Goal: Task Accomplishment & Management: Manage account settings

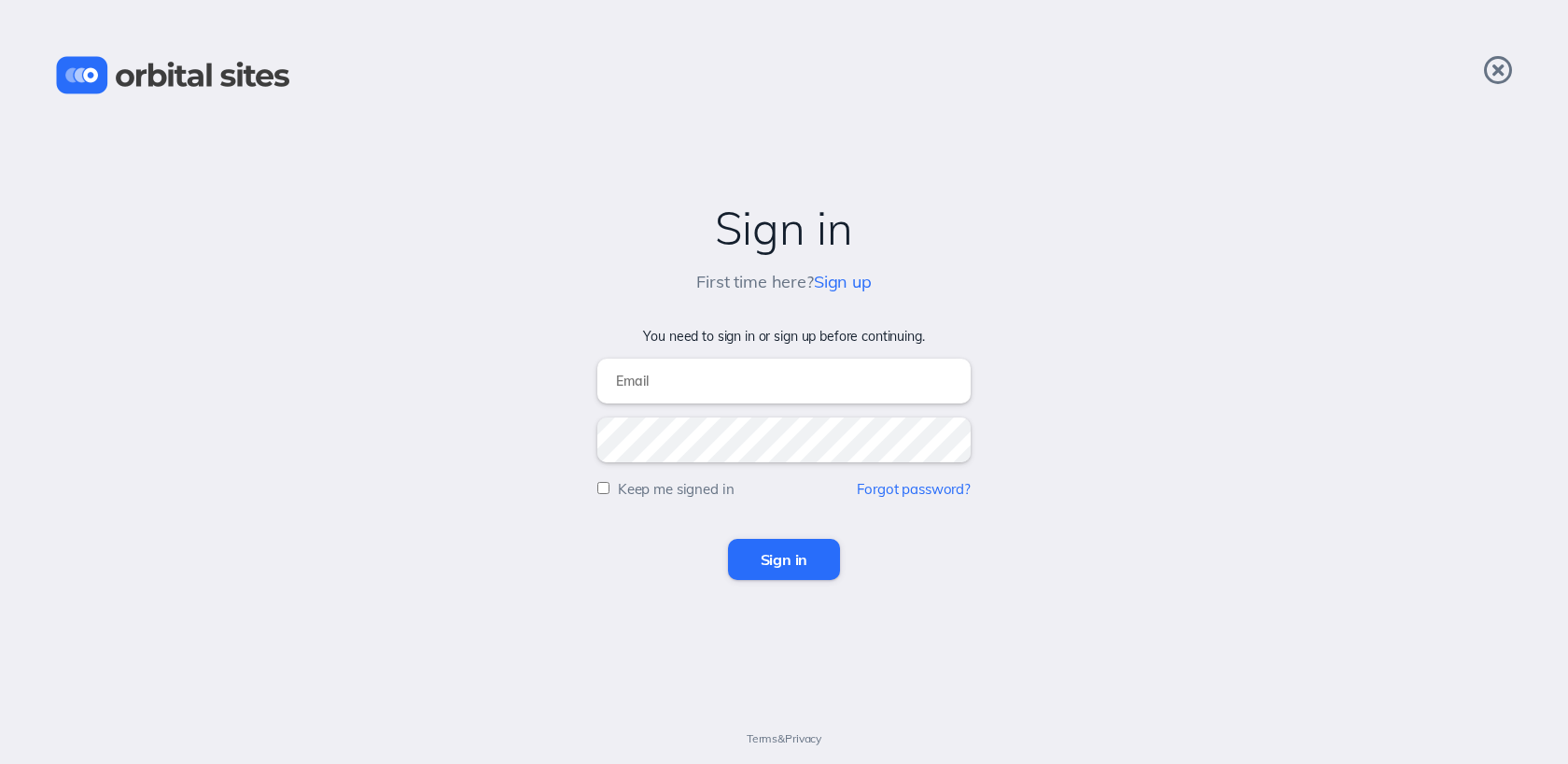
type input "[EMAIL_ADDRESS][DOMAIN_NAME]"
click at [784, 573] on input "Sign in" at bounding box center [784, 560] width 113 height 42
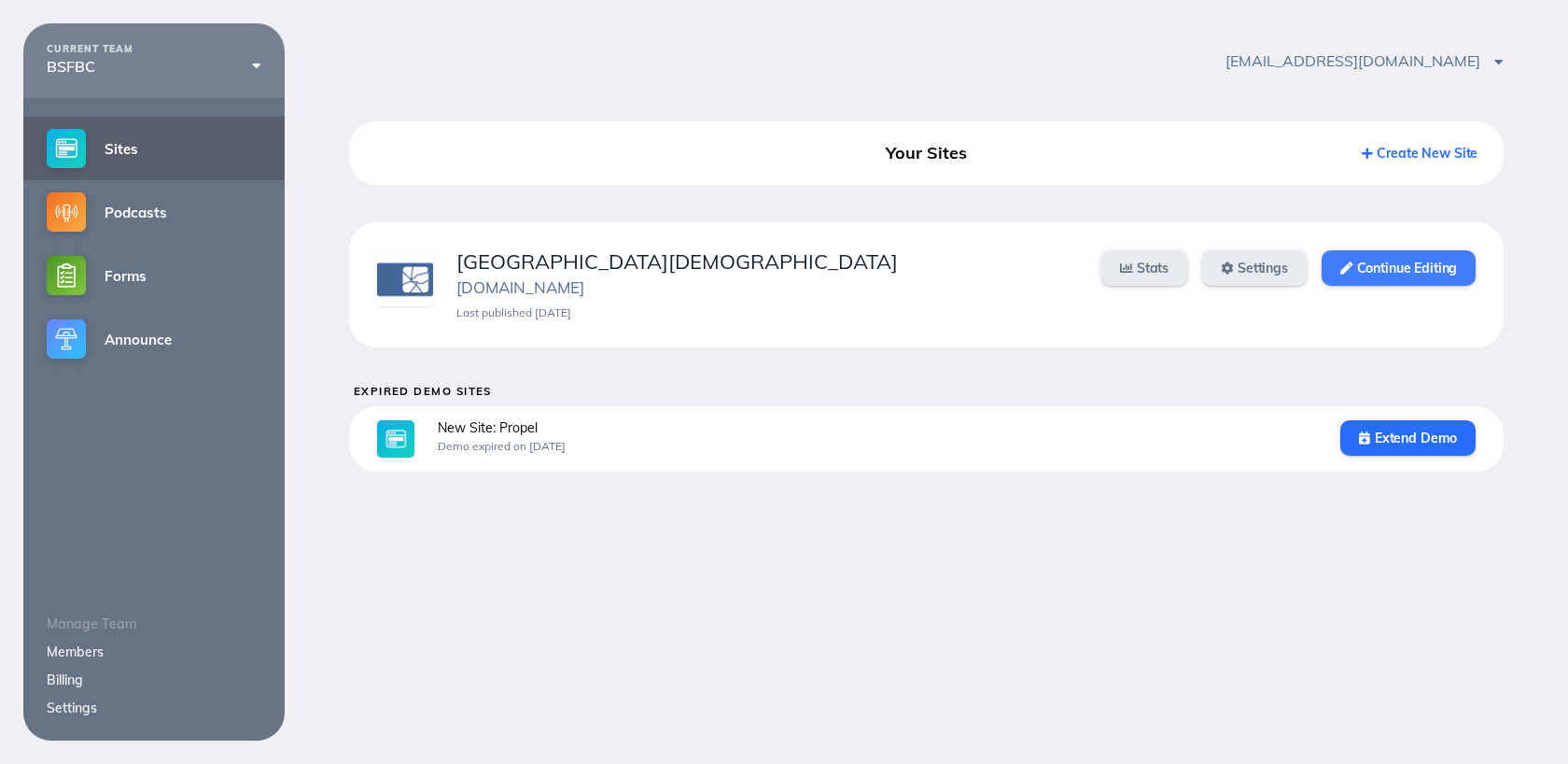
click at [1384, 261] on link "Continue Editing" at bounding box center [1399, 268] width 154 height 36
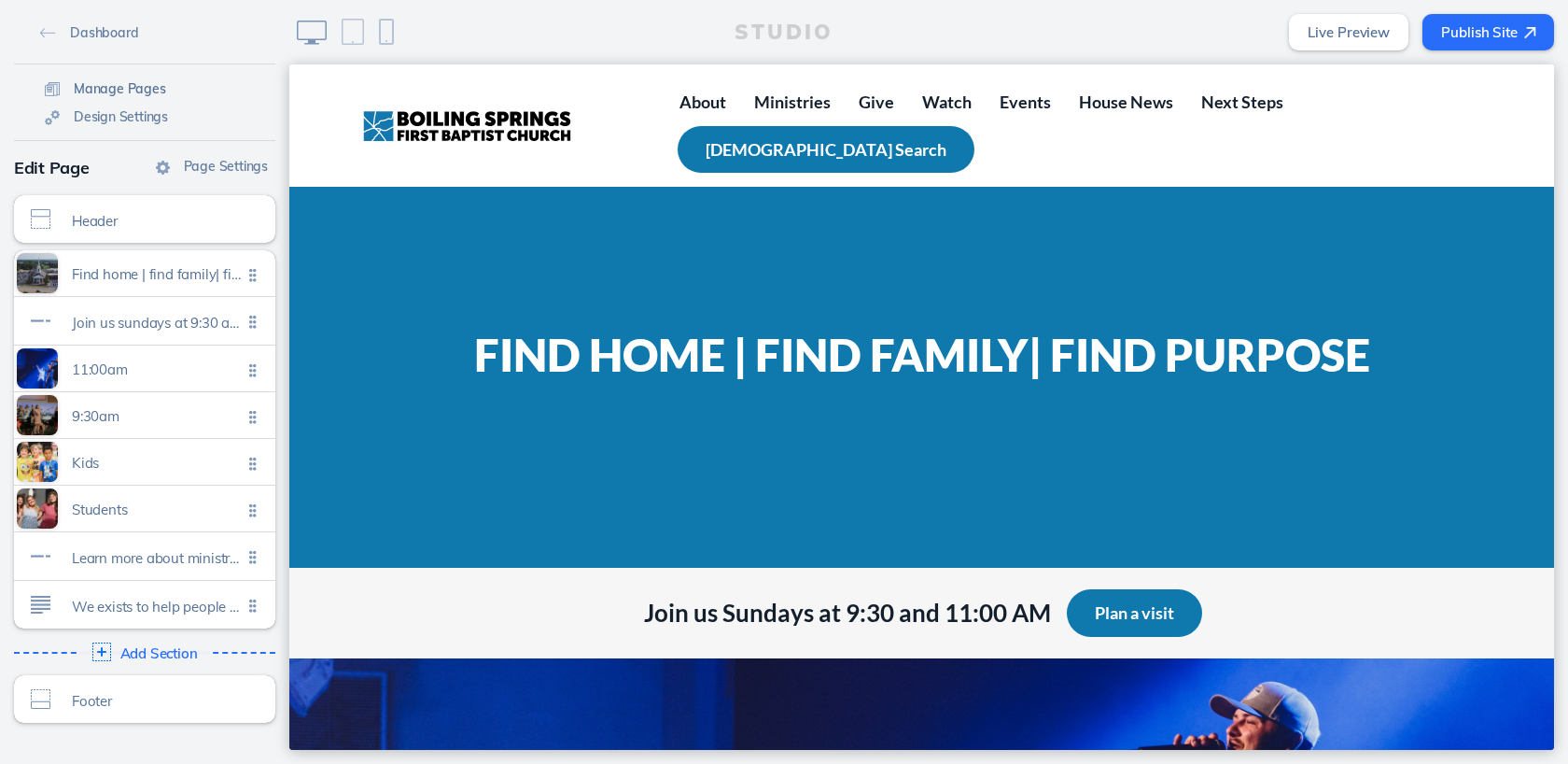
click at [152, 91] on span "Manage Pages" at bounding box center [120, 88] width 92 height 17
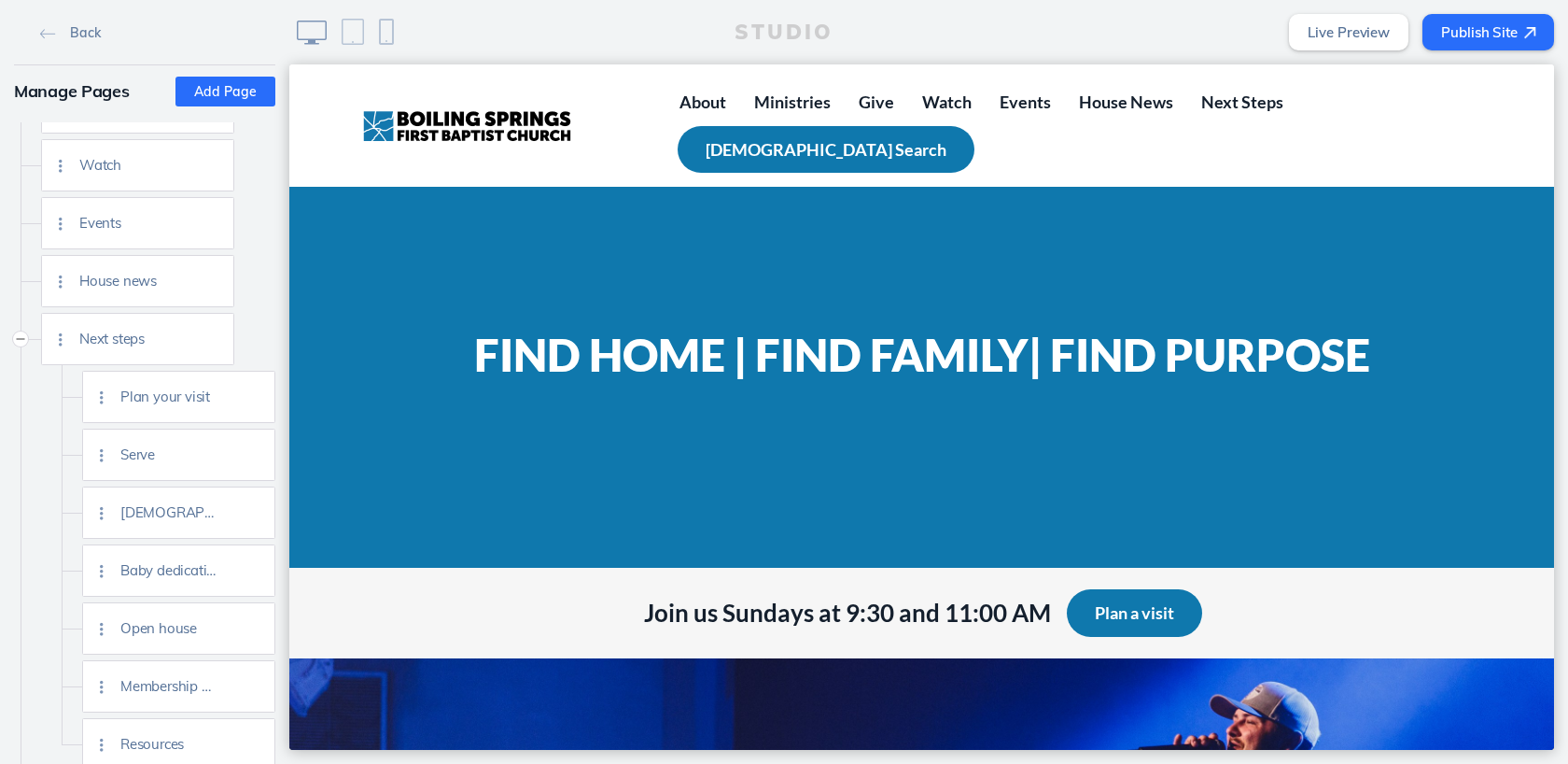
scroll to position [1029, 0]
click at [248, 631] on img at bounding box center [253, 628] width 14 height 14
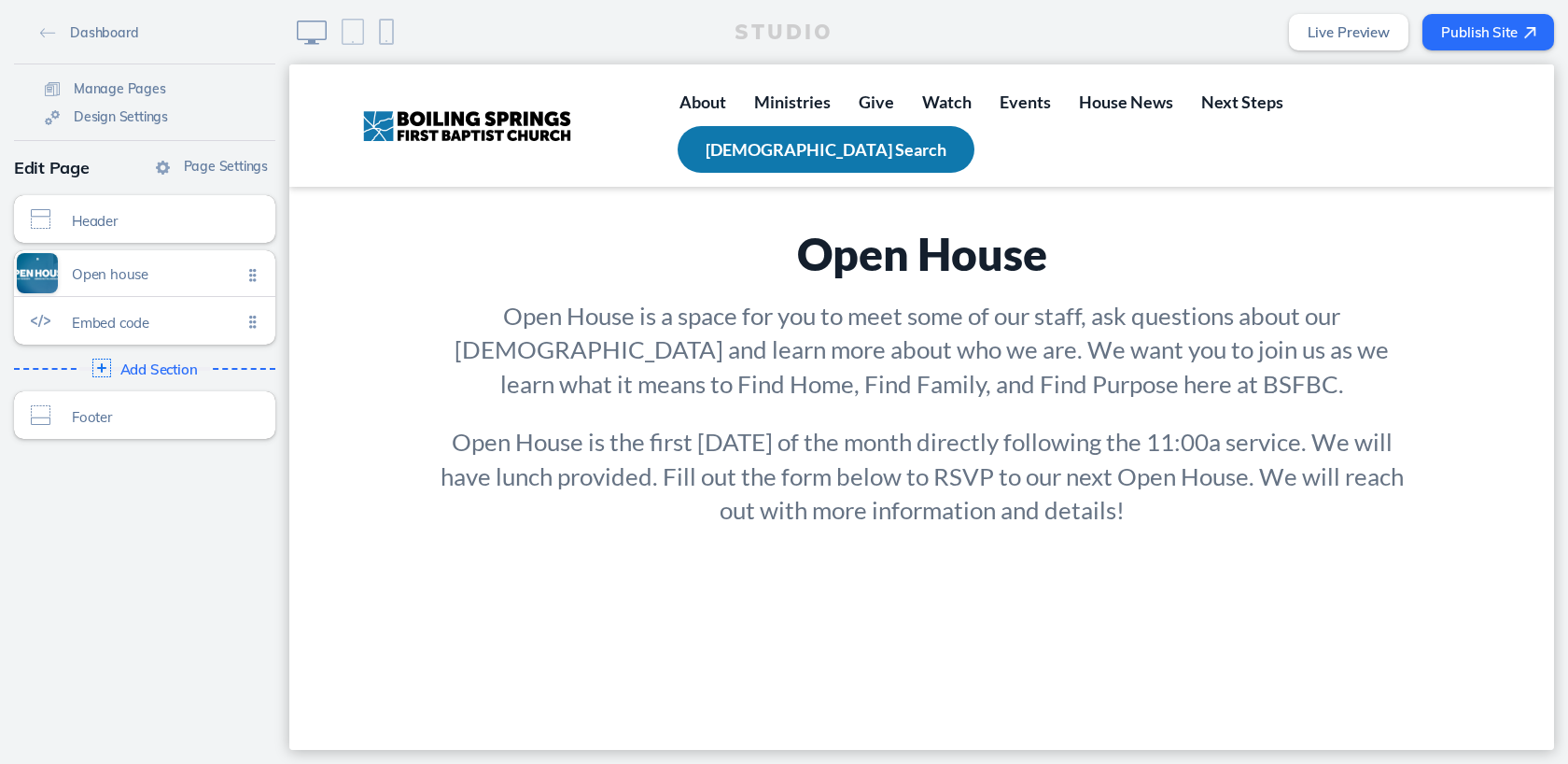
scroll to position [448, 0]
click at [110, 286] on span "Click to edit" at bounding box center [98, 283] width 51 height 11
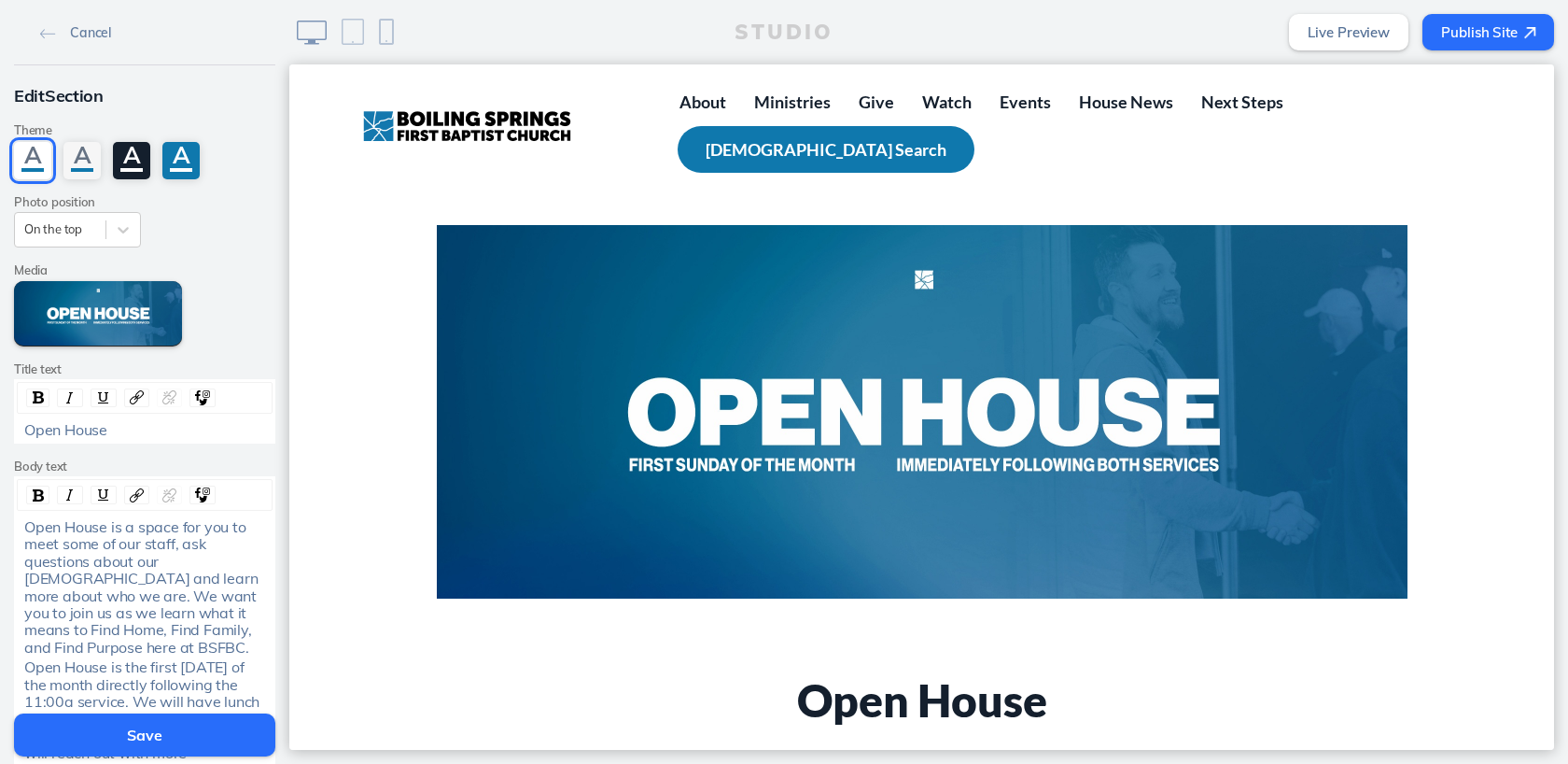
scroll to position [17, 0]
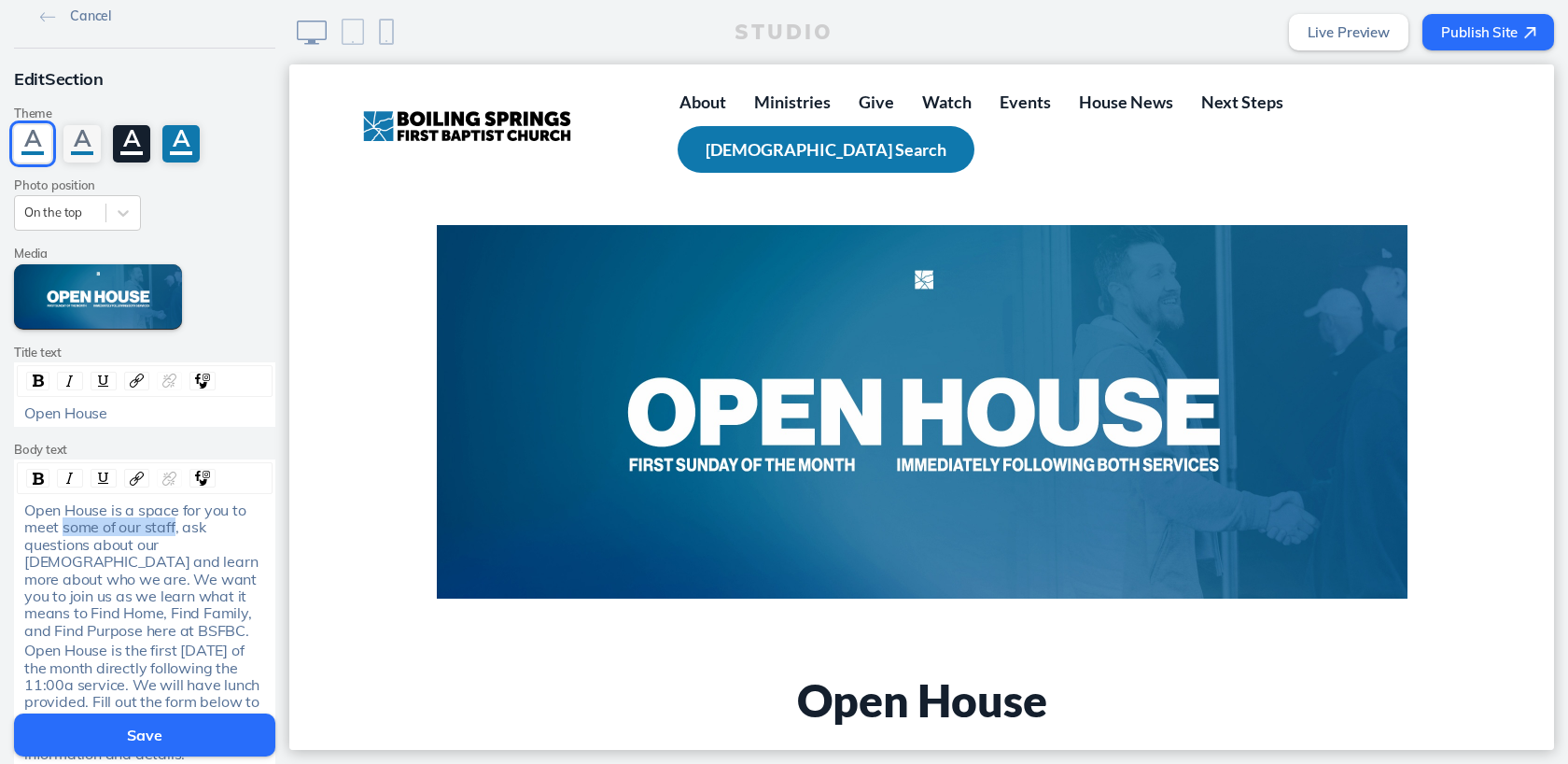
drag, startPoint x: 62, startPoint y: 527, endPoint x: 172, endPoint y: 521, distance: 110.2
click at [172, 521] on span "Open House is a space for you to meet some of our staff, ask questions about ou…" at bounding box center [143, 570] width 237 height 140
drag, startPoint x: 26, startPoint y: 563, endPoint x: 101, endPoint y: 567, distance: 75.1
click at [101, 567] on span "Open House is a space for you to meet people, ask questions about our [DEMOGRAP…" at bounding box center [142, 570] width 235 height 140
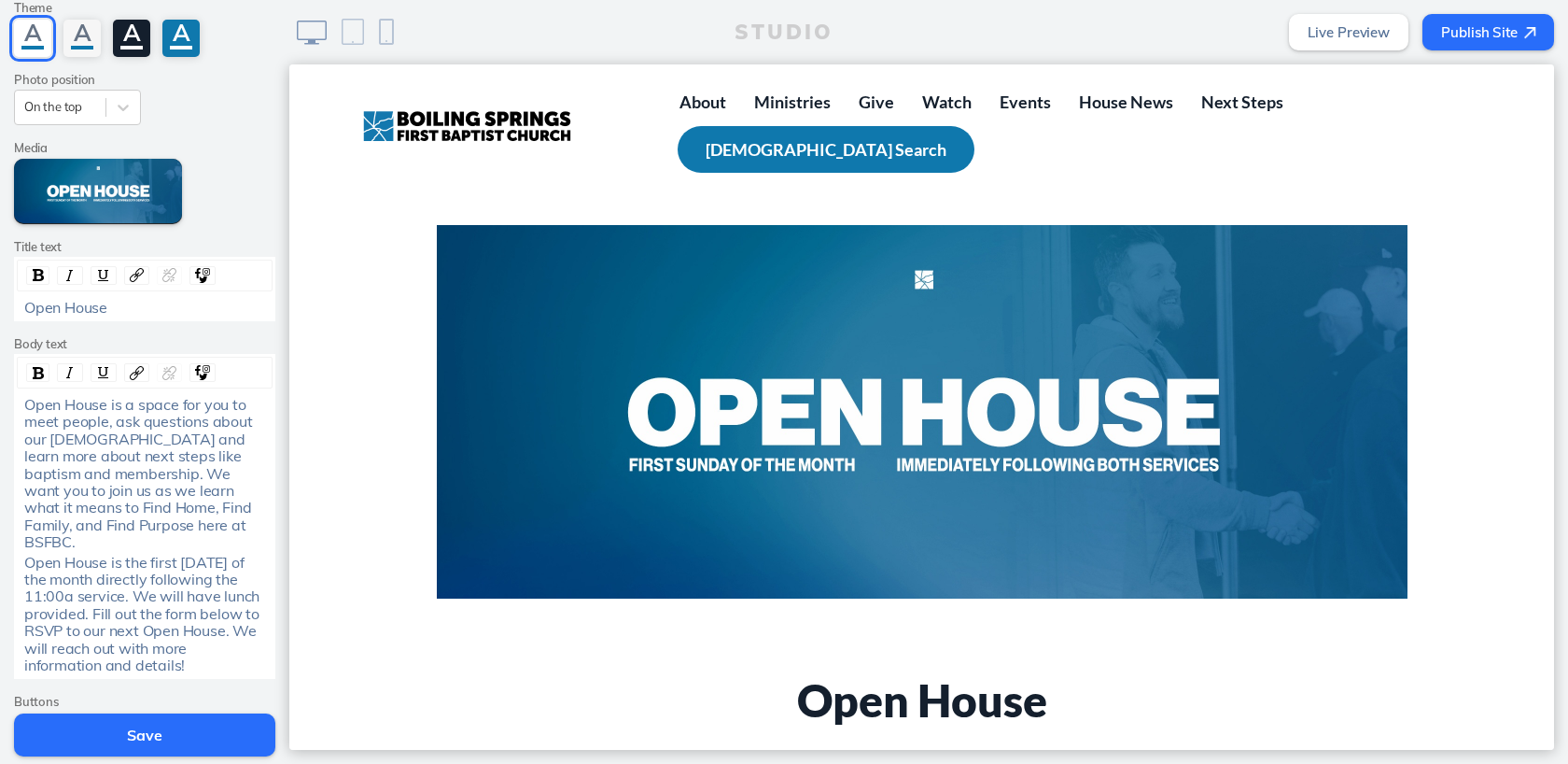
scroll to position [125, 0]
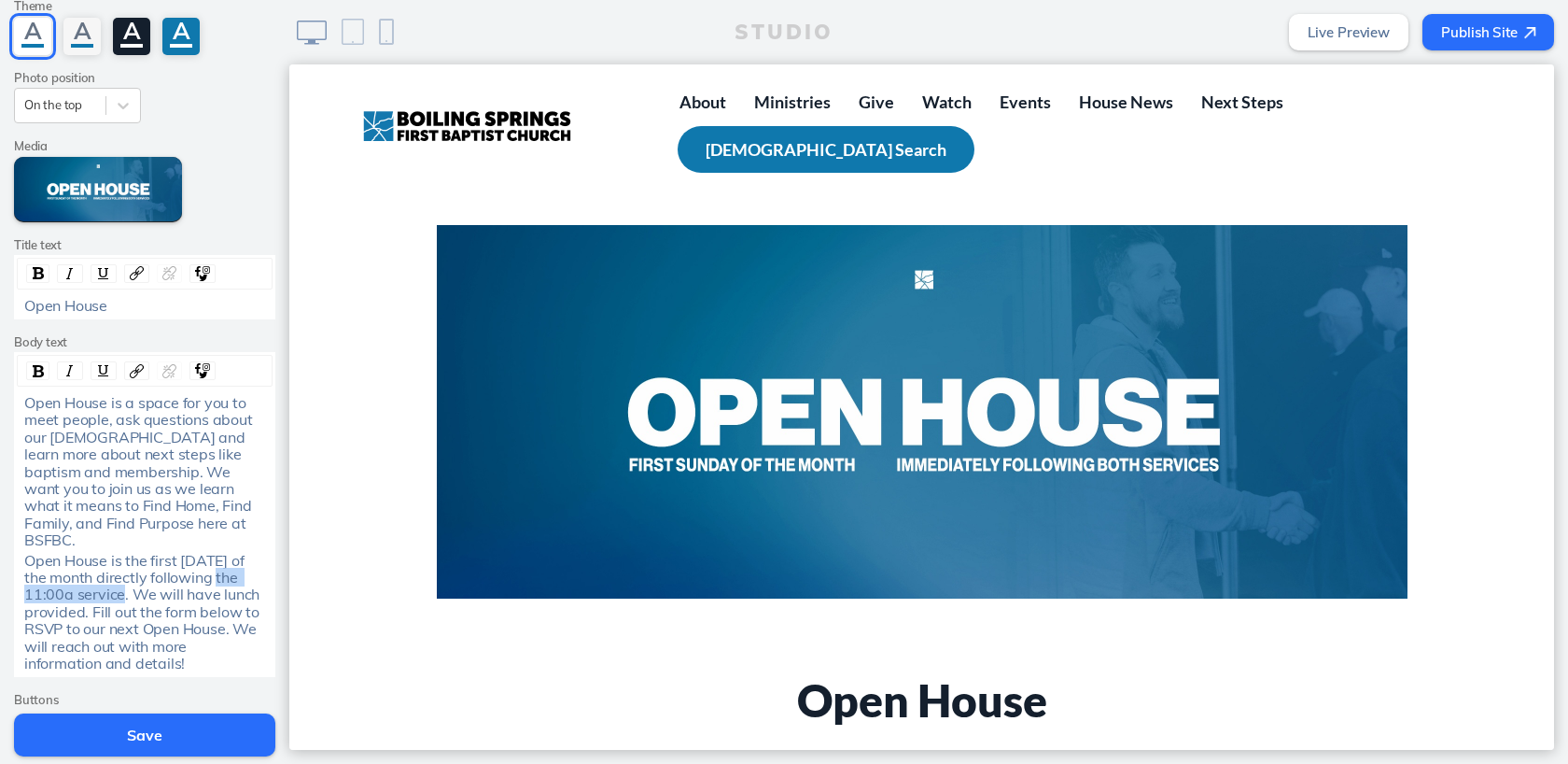
drag, startPoint x: 214, startPoint y: 560, endPoint x: 121, endPoint y: 580, distance: 95.1
click at [121, 580] on span "Open House is the first [DATE] of the month directly following the 11:00a servi…" at bounding box center [144, 612] width 239 height 122
drag, startPoint x: 88, startPoint y: 579, endPoint x: 88, endPoint y: 591, distance: 12.0
click at [88, 591] on span "Open House is the first [DATE] of the month directly following both services. W…" at bounding box center [144, 612] width 239 height 122
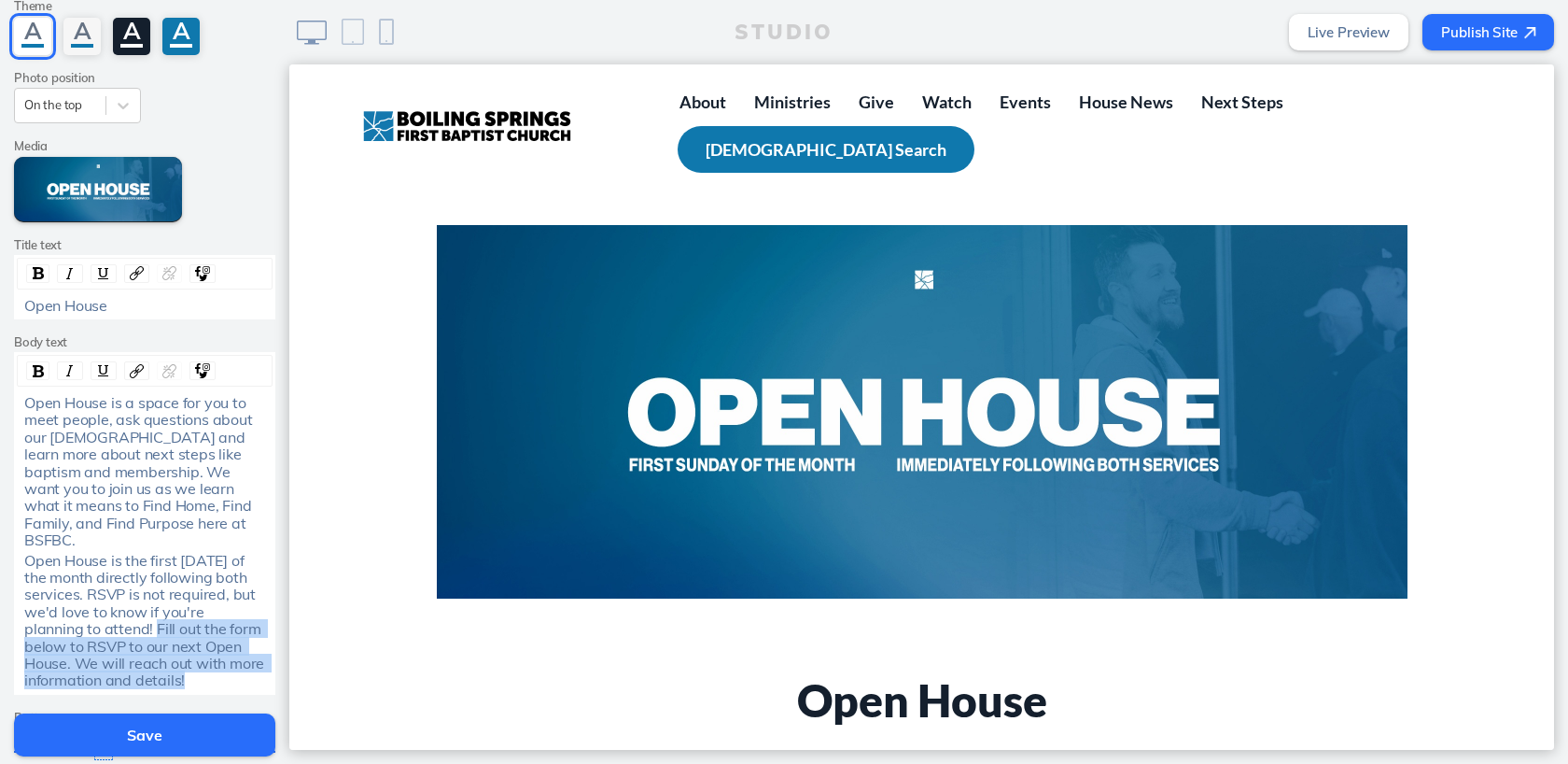
drag, startPoint x: 92, startPoint y: 611, endPoint x: 118, endPoint y: 656, distance: 52.0
click at [118, 656] on div "Open House is the first [DATE] of the month directly following both services. R…" at bounding box center [145, 621] width 241 height 138
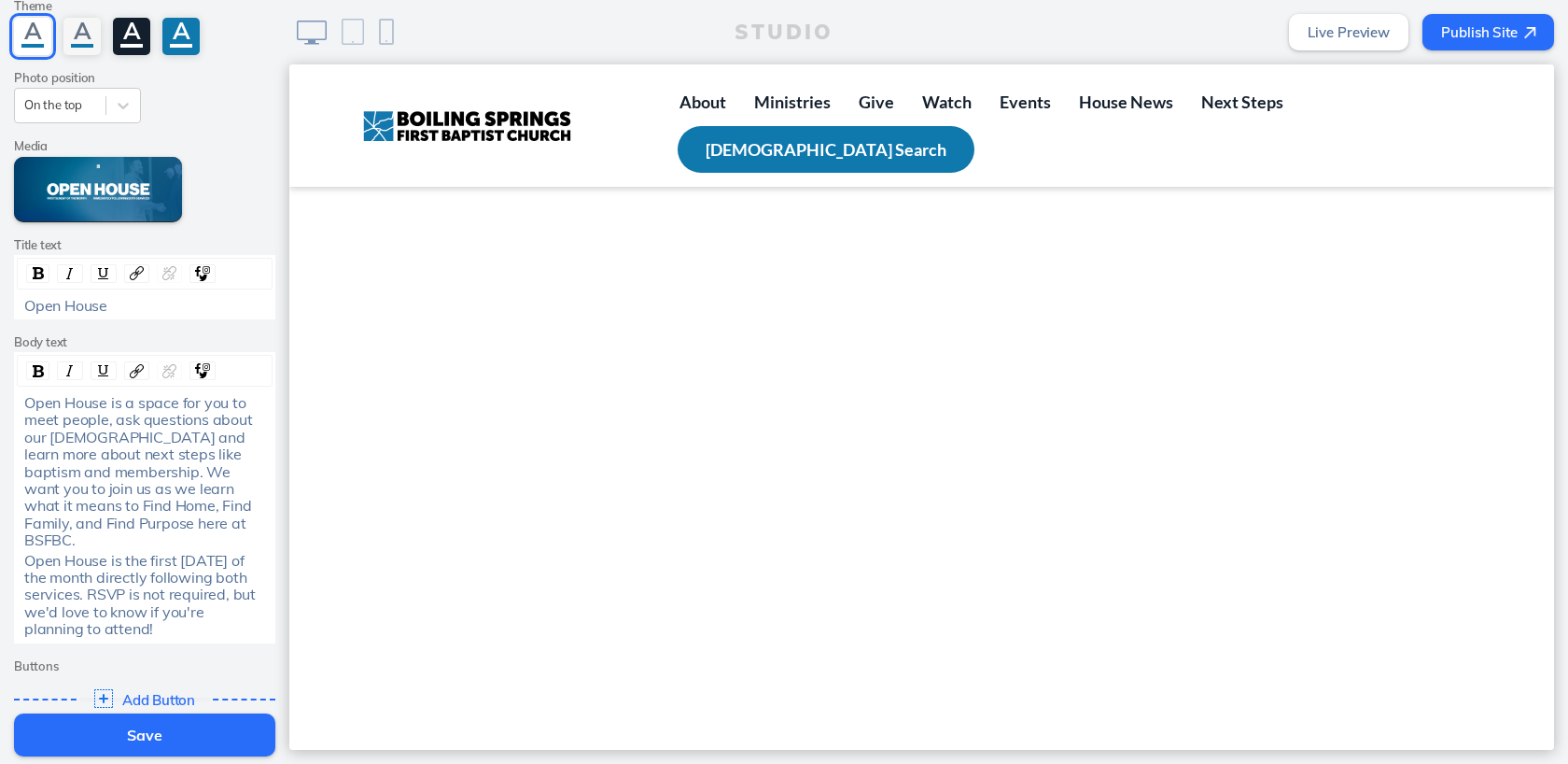
scroll to position [1335, 0]
click at [244, 725] on button "Save" at bounding box center [144, 734] width 261 height 43
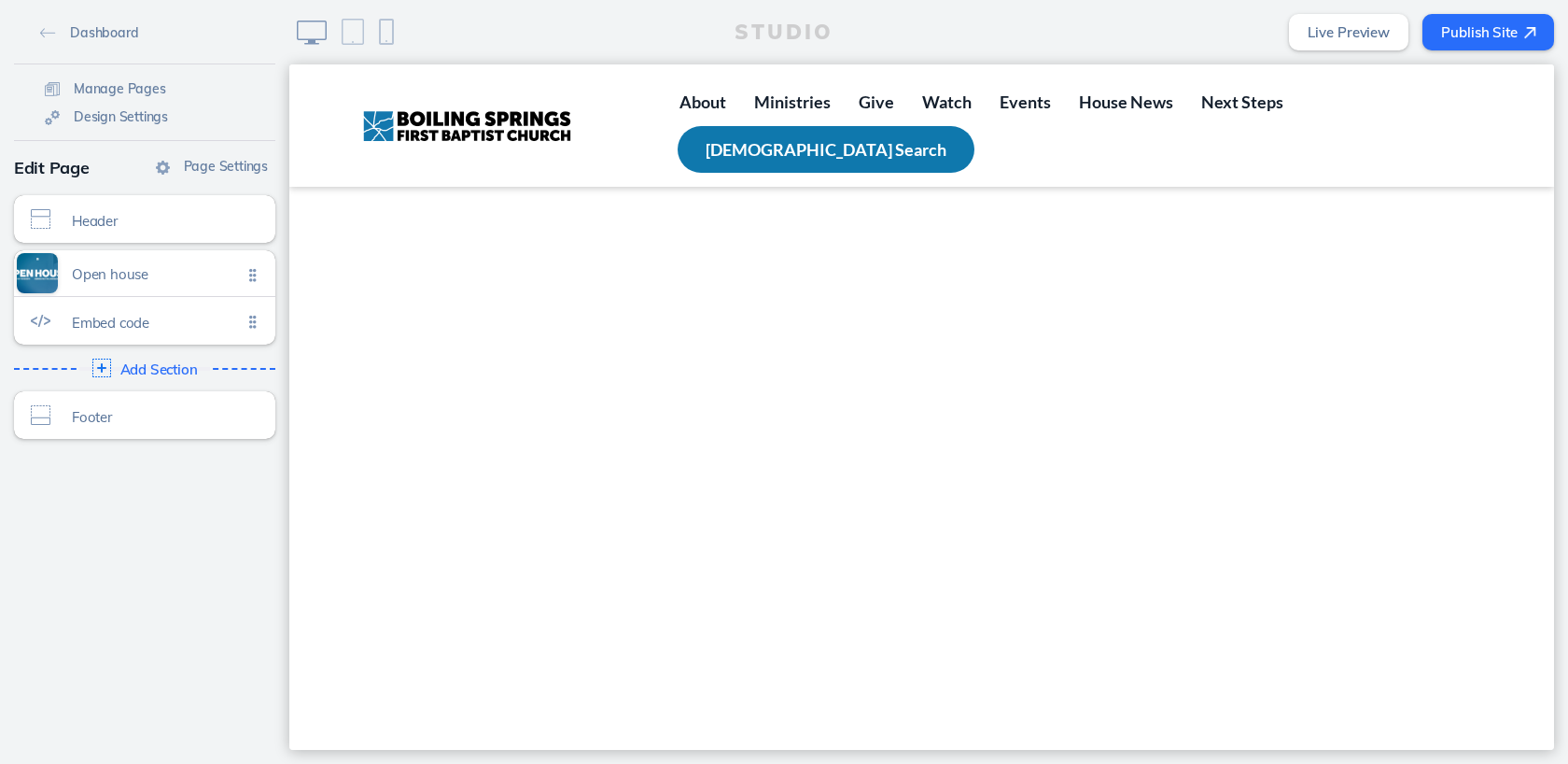
click at [1492, 33] on button "Publish Site" at bounding box center [1488, 32] width 132 height 37
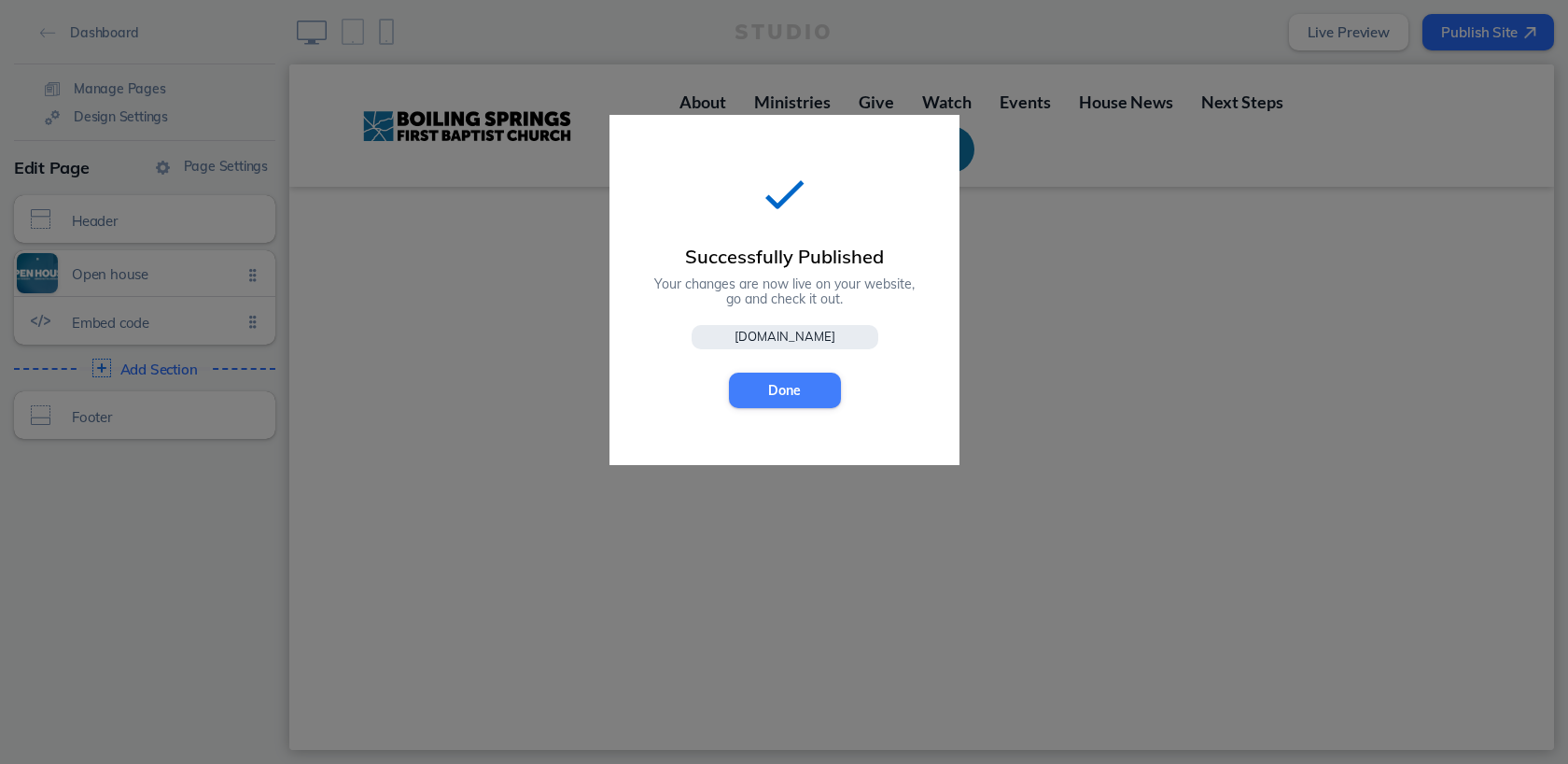
click at [777, 381] on button "Done" at bounding box center [784, 391] width 112 height 36
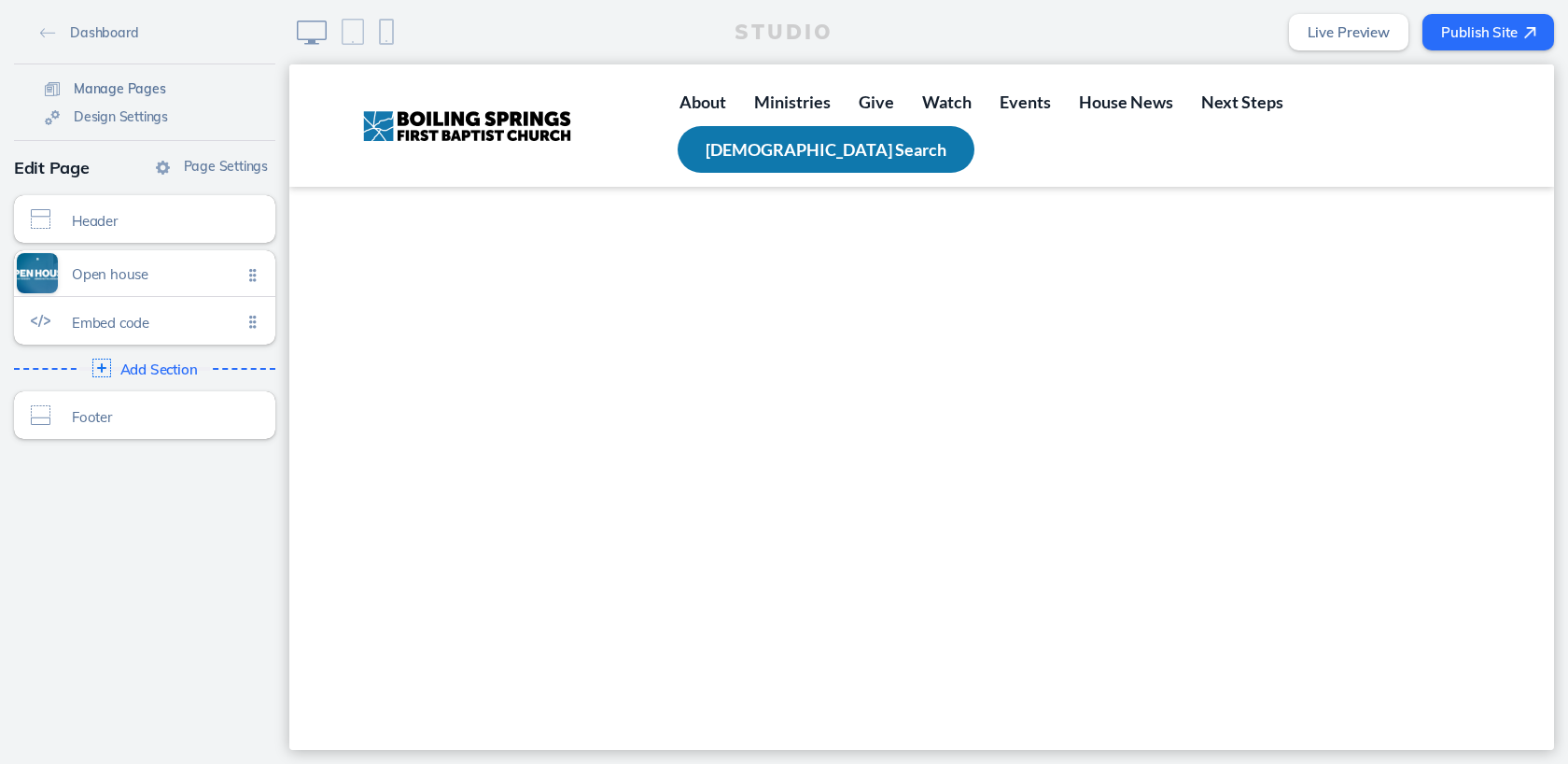
click at [130, 85] on span "Manage Pages" at bounding box center [120, 88] width 92 height 17
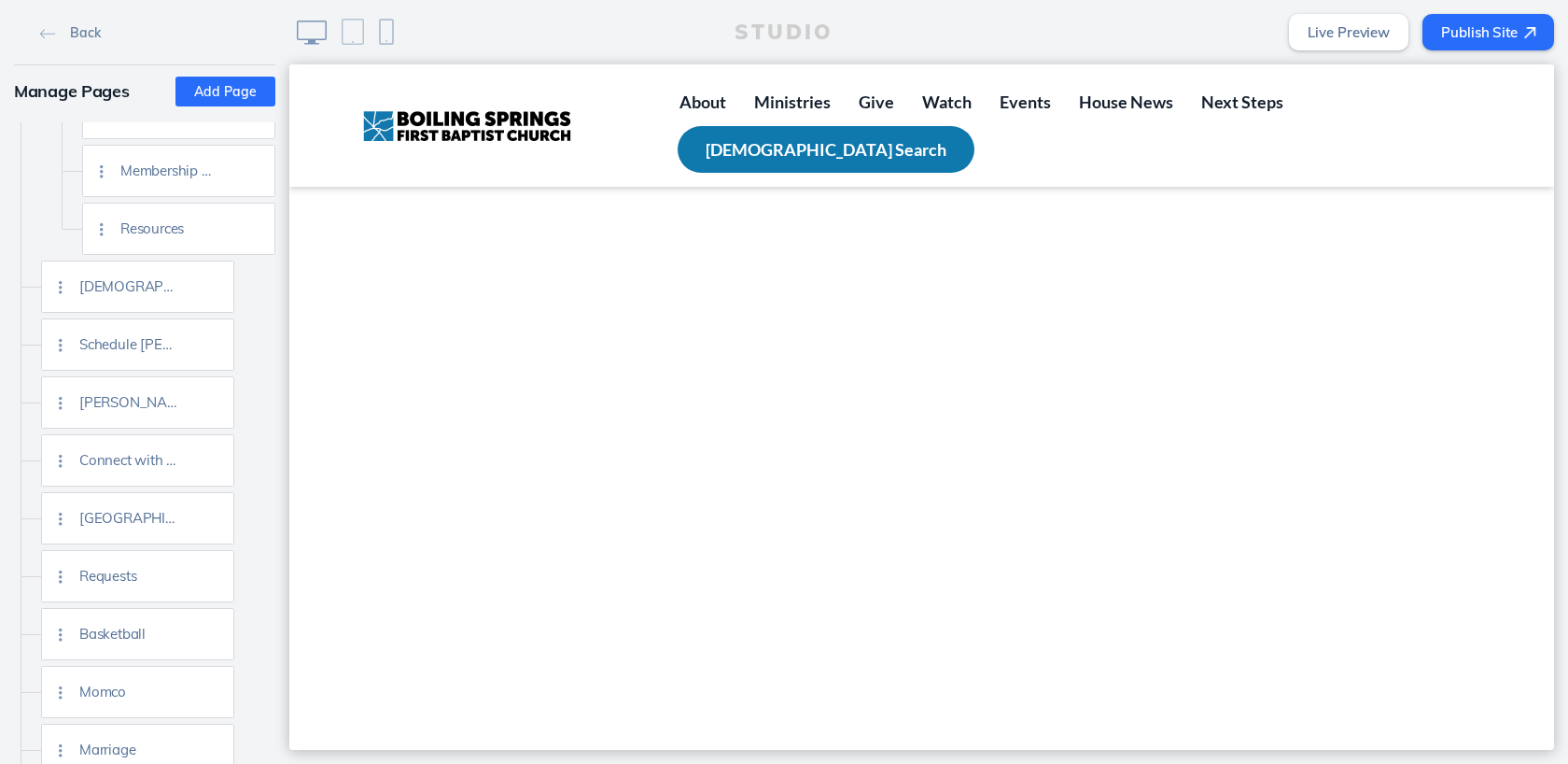
scroll to position [1543, 0]
click at [209, 462] on img at bounding box center [213, 462] width 14 height 14
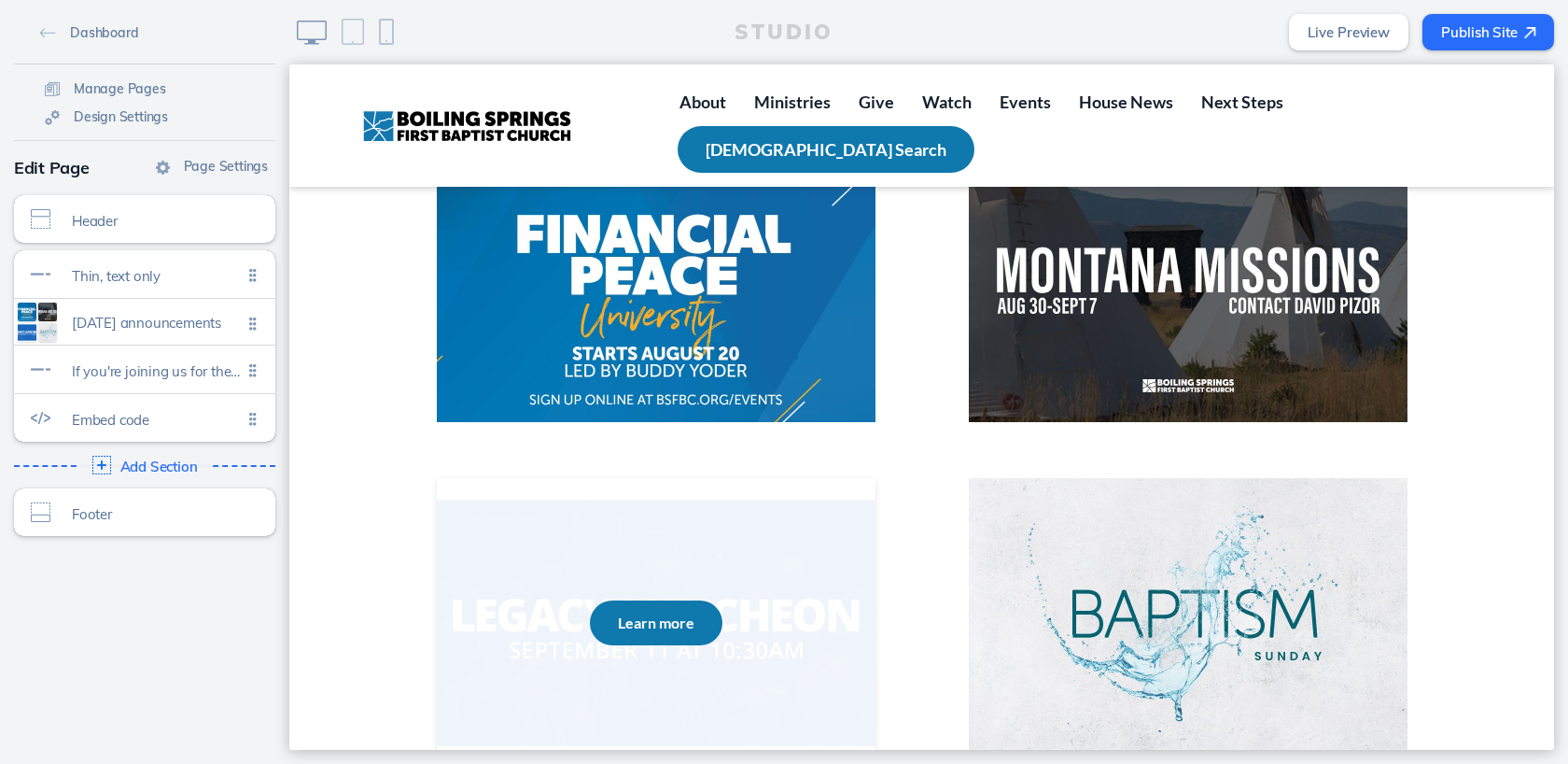
scroll to position [204, 0]
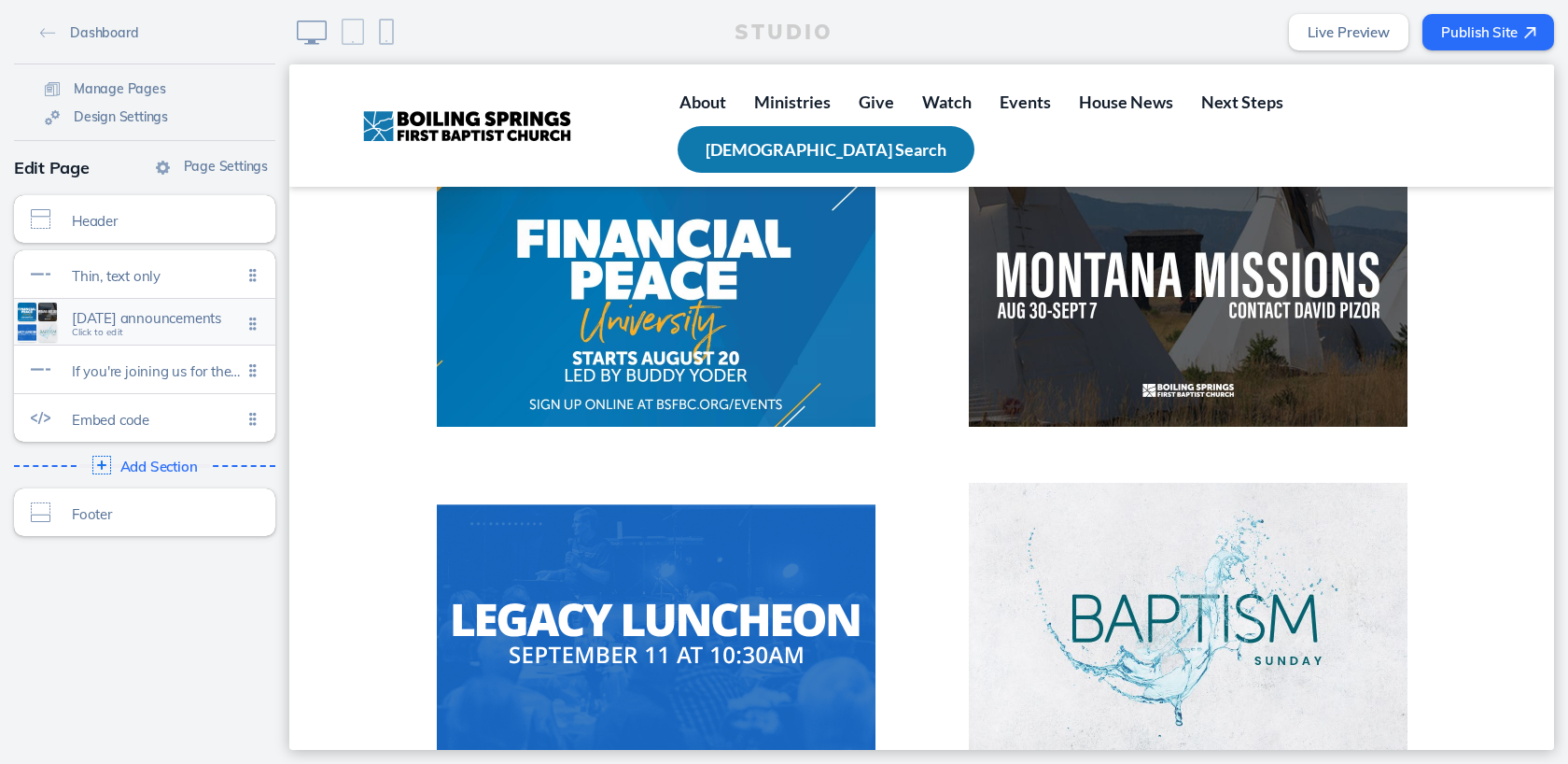
click at [102, 334] on span "Click to edit" at bounding box center [98, 332] width 51 height 11
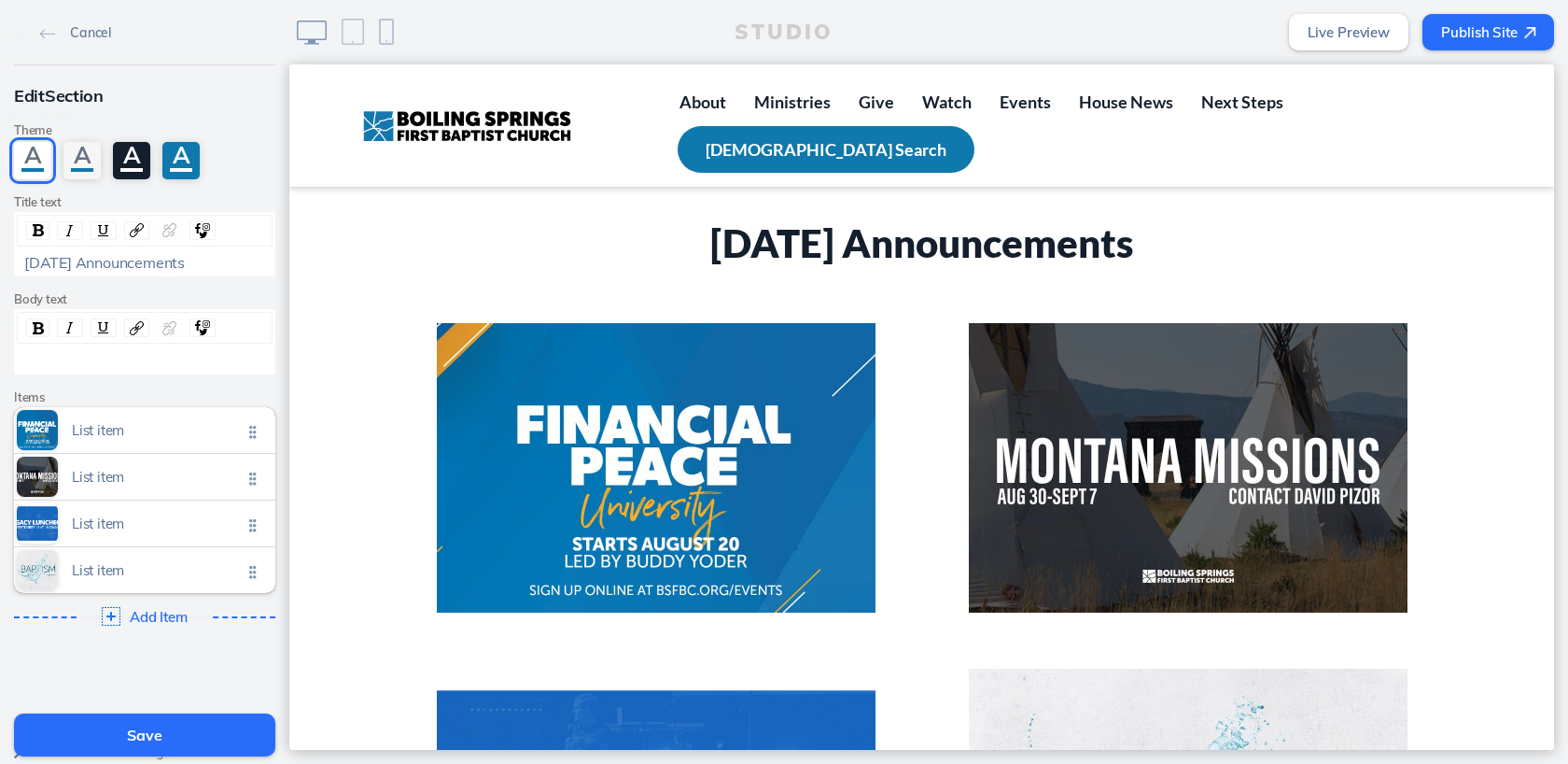
scroll to position [13, 0]
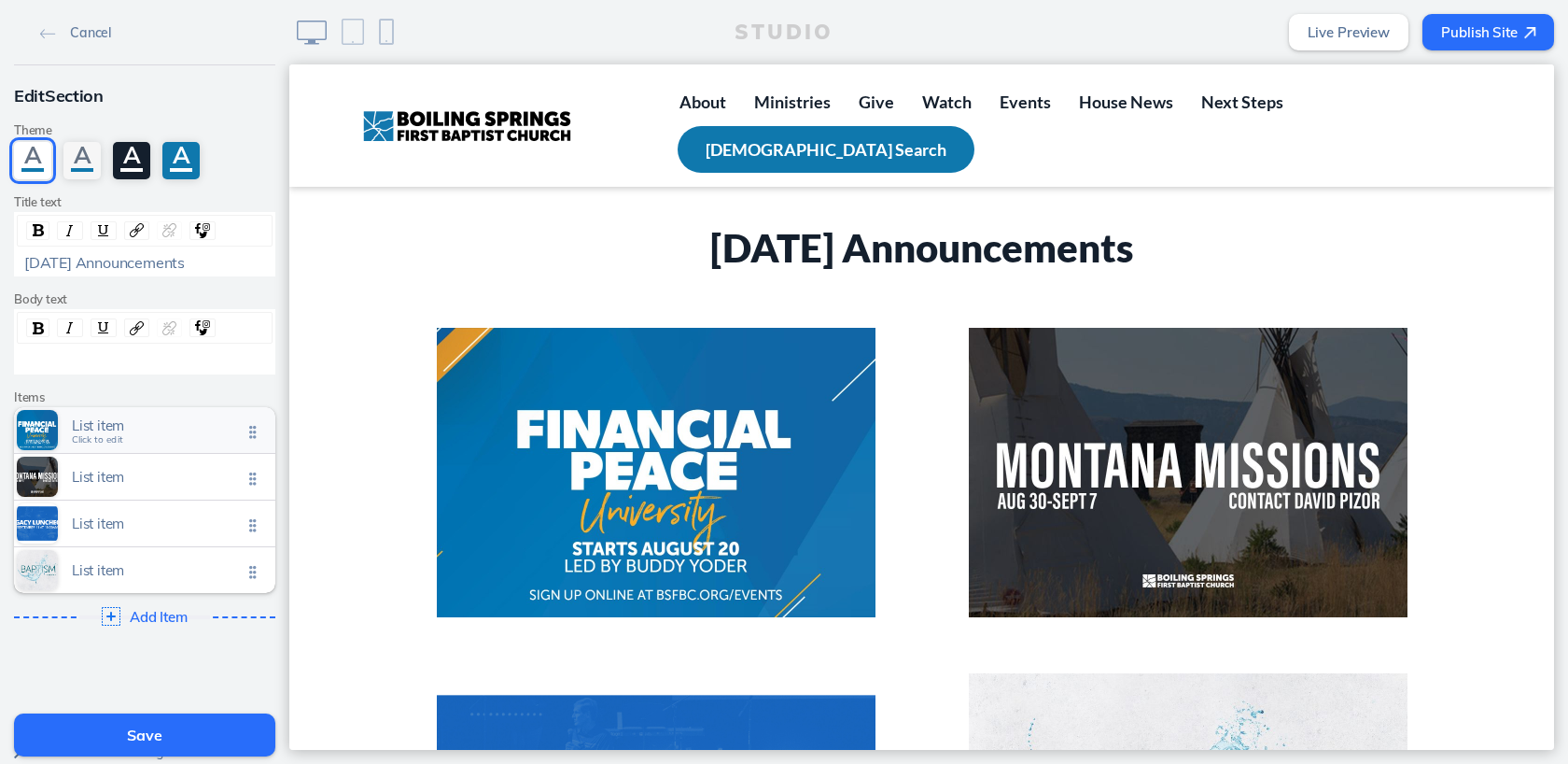
click at [112, 439] on span "Click to edit" at bounding box center [98, 439] width 51 height 11
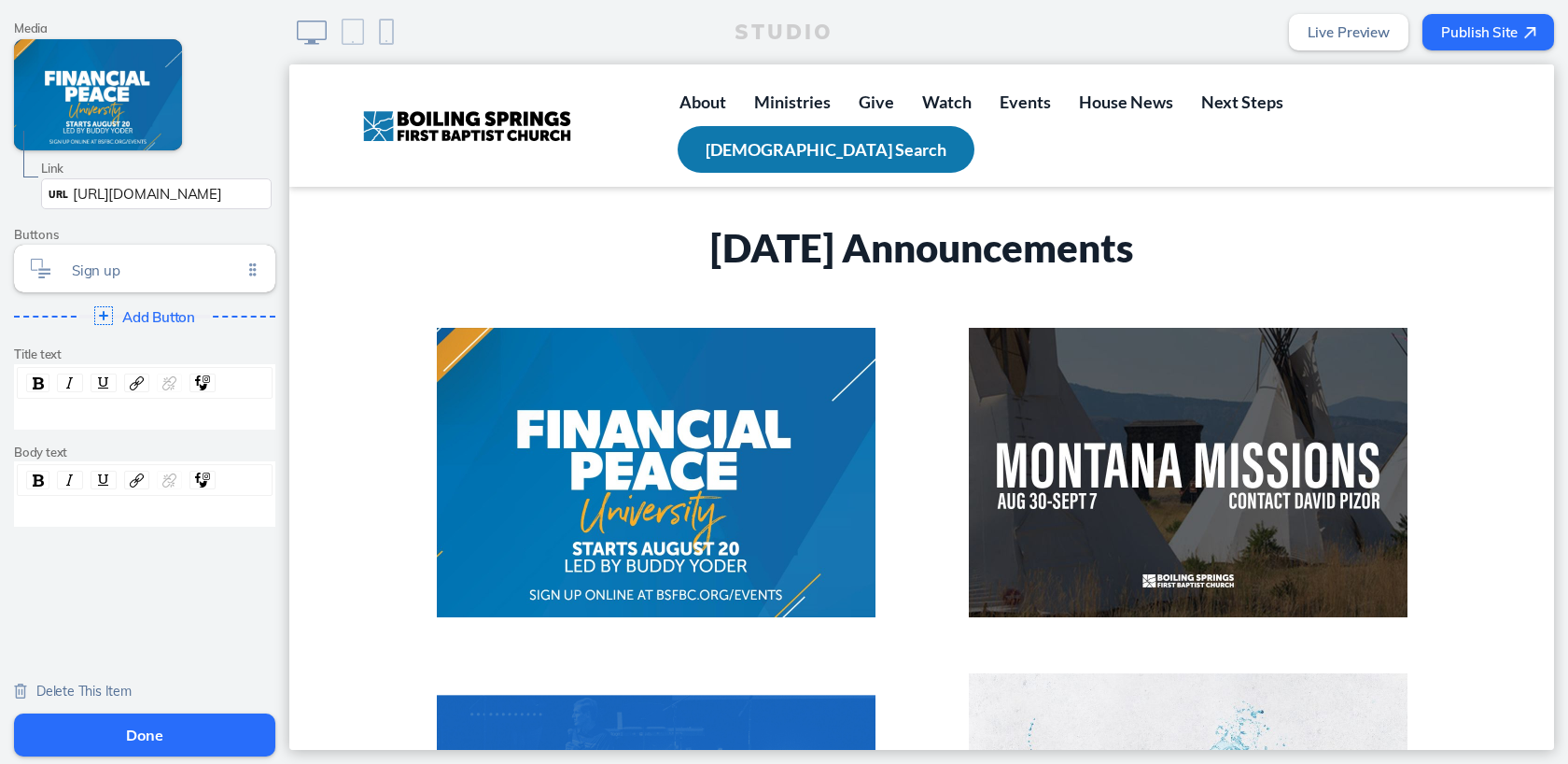
scroll to position [93, 0]
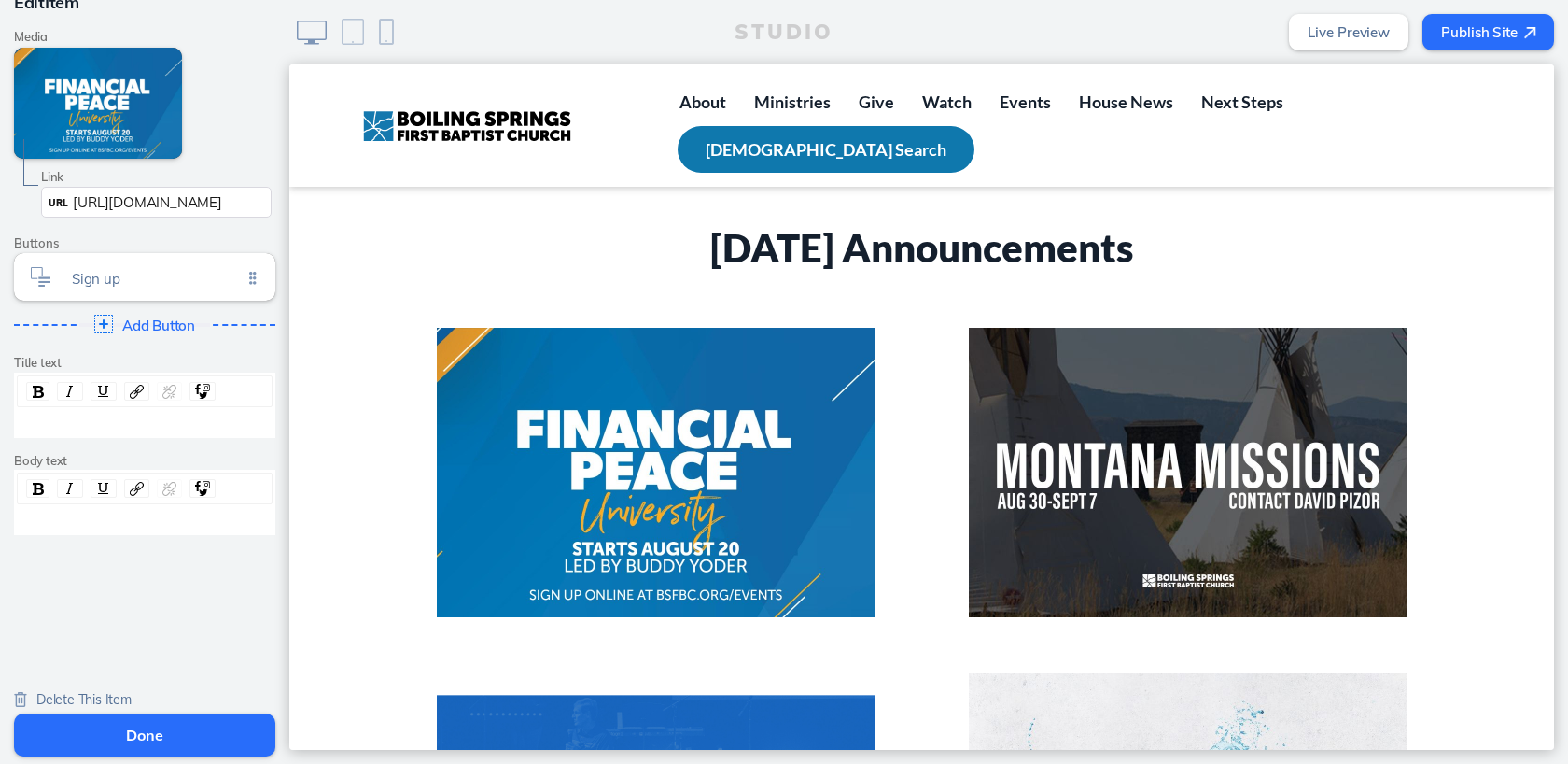
click at [77, 702] on span "Delete This Item" at bounding box center [84, 699] width 95 height 17
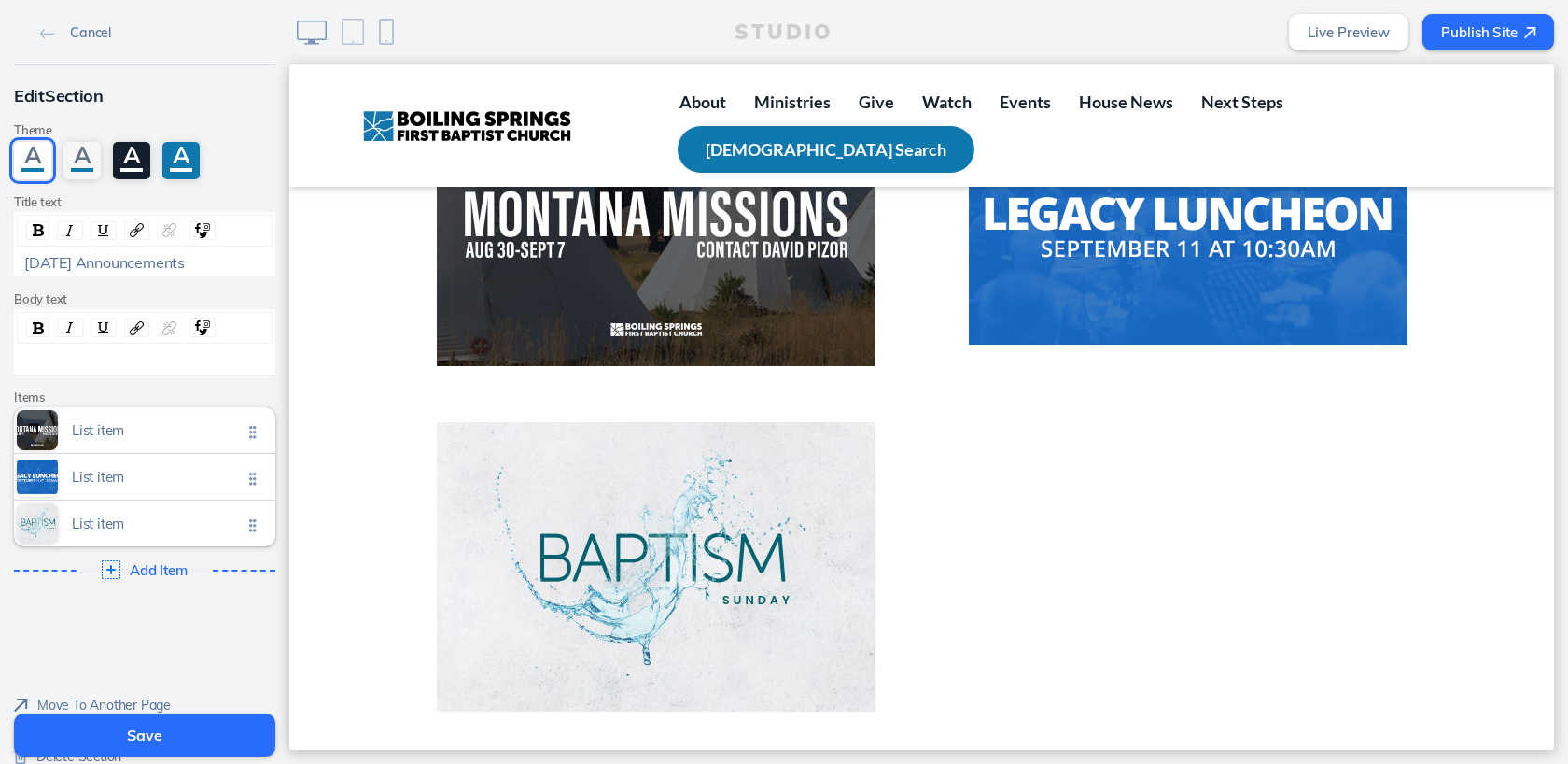
scroll to position [266, 0]
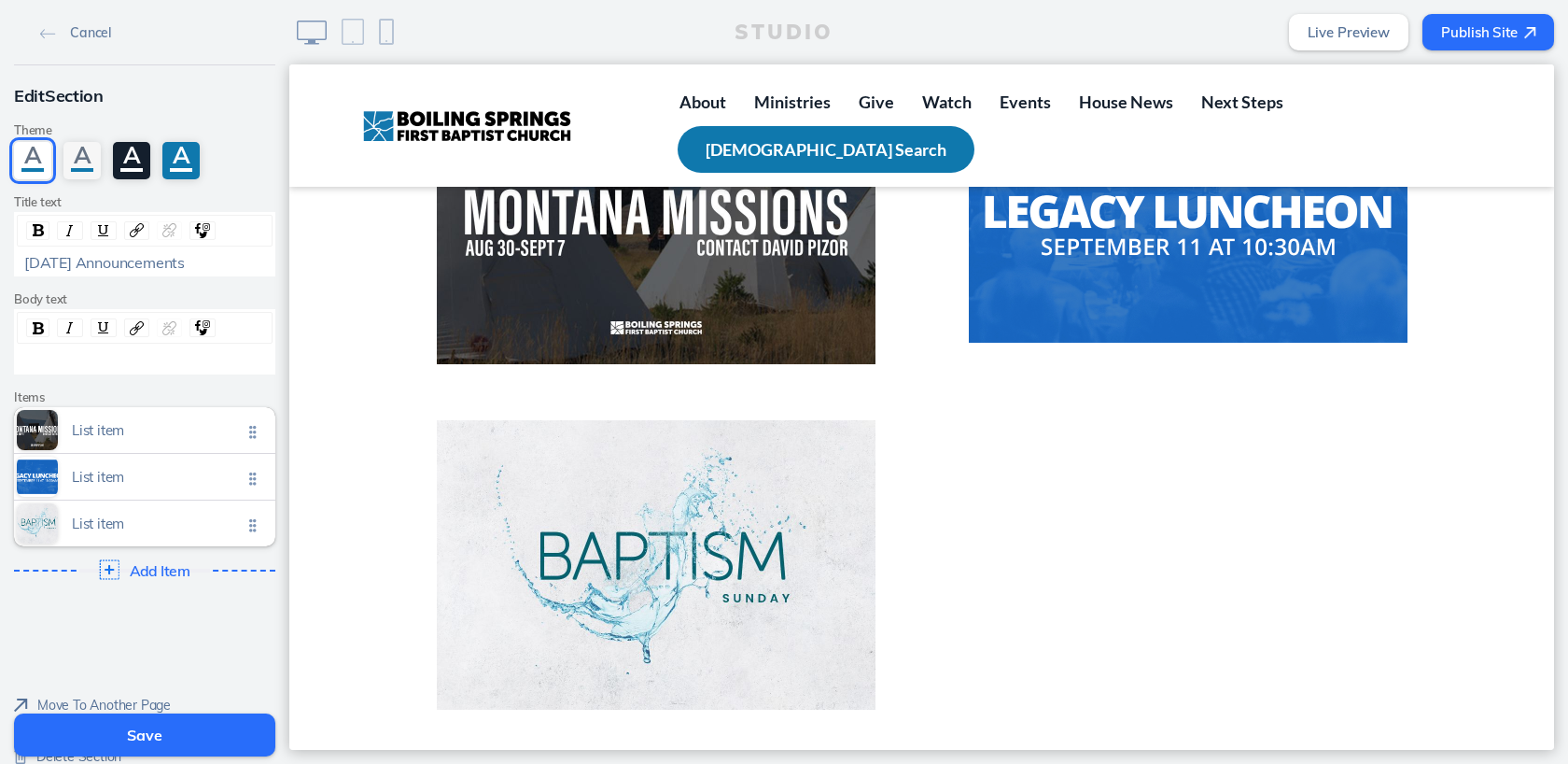
click at [108, 568] on img at bounding box center [110, 569] width 20 height 20
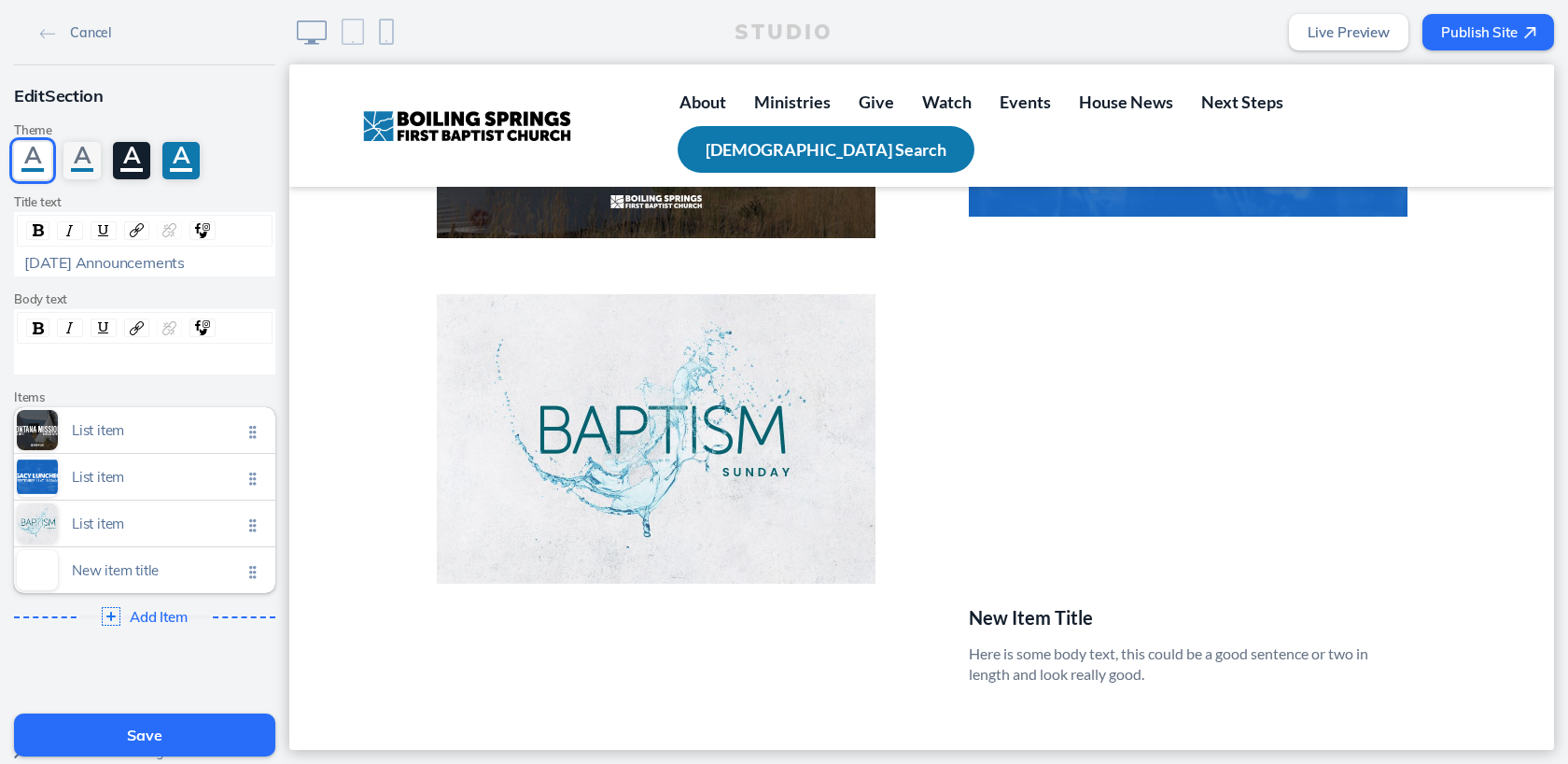
scroll to position [393, 0]
click at [111, 579] on span "Click to edit" at bounding box center [98, 579] width 51 height 11
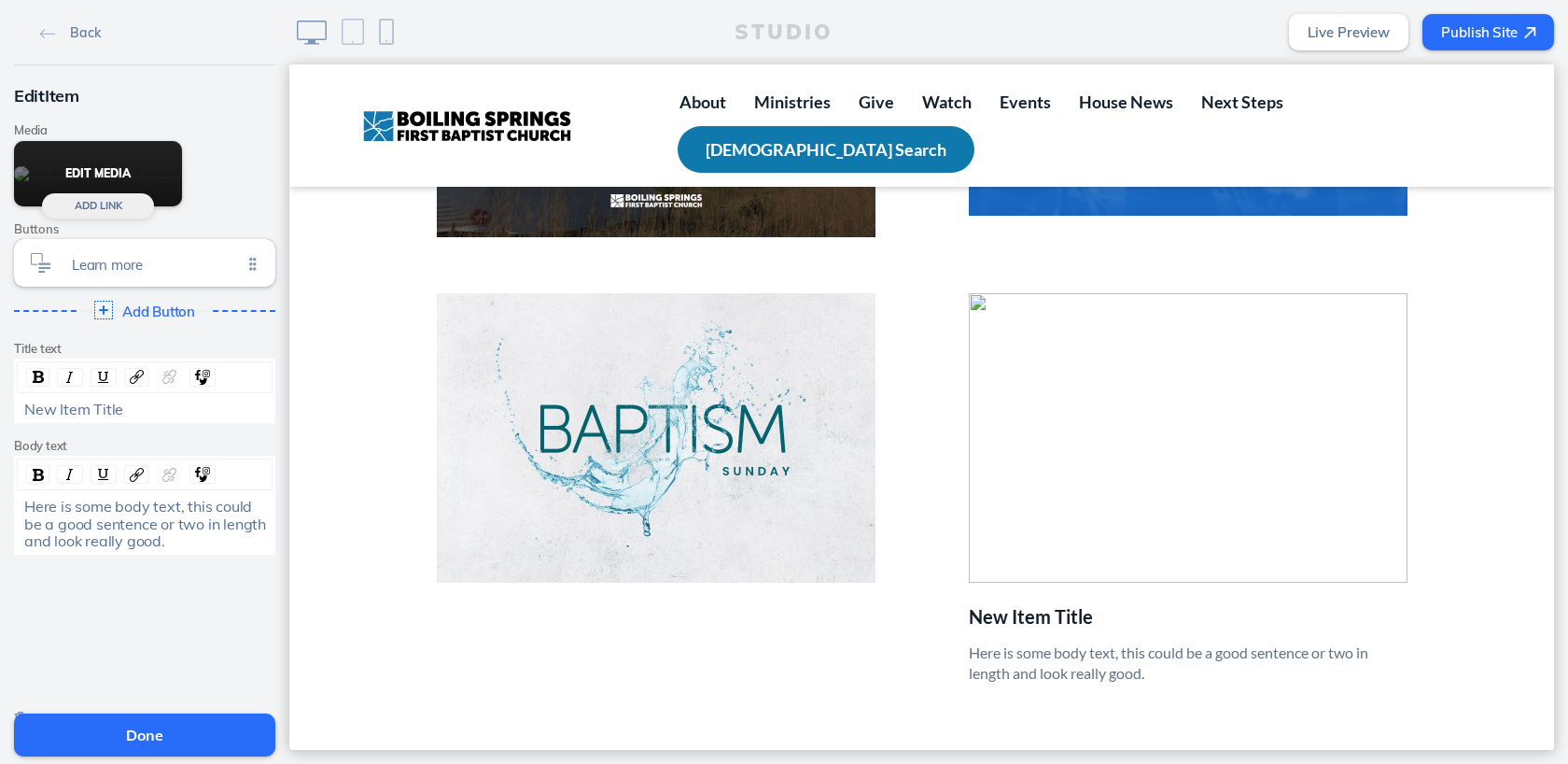
click at [112, 167] on button "Edit Media" at bounding box center [98, 174] width 168 height 65
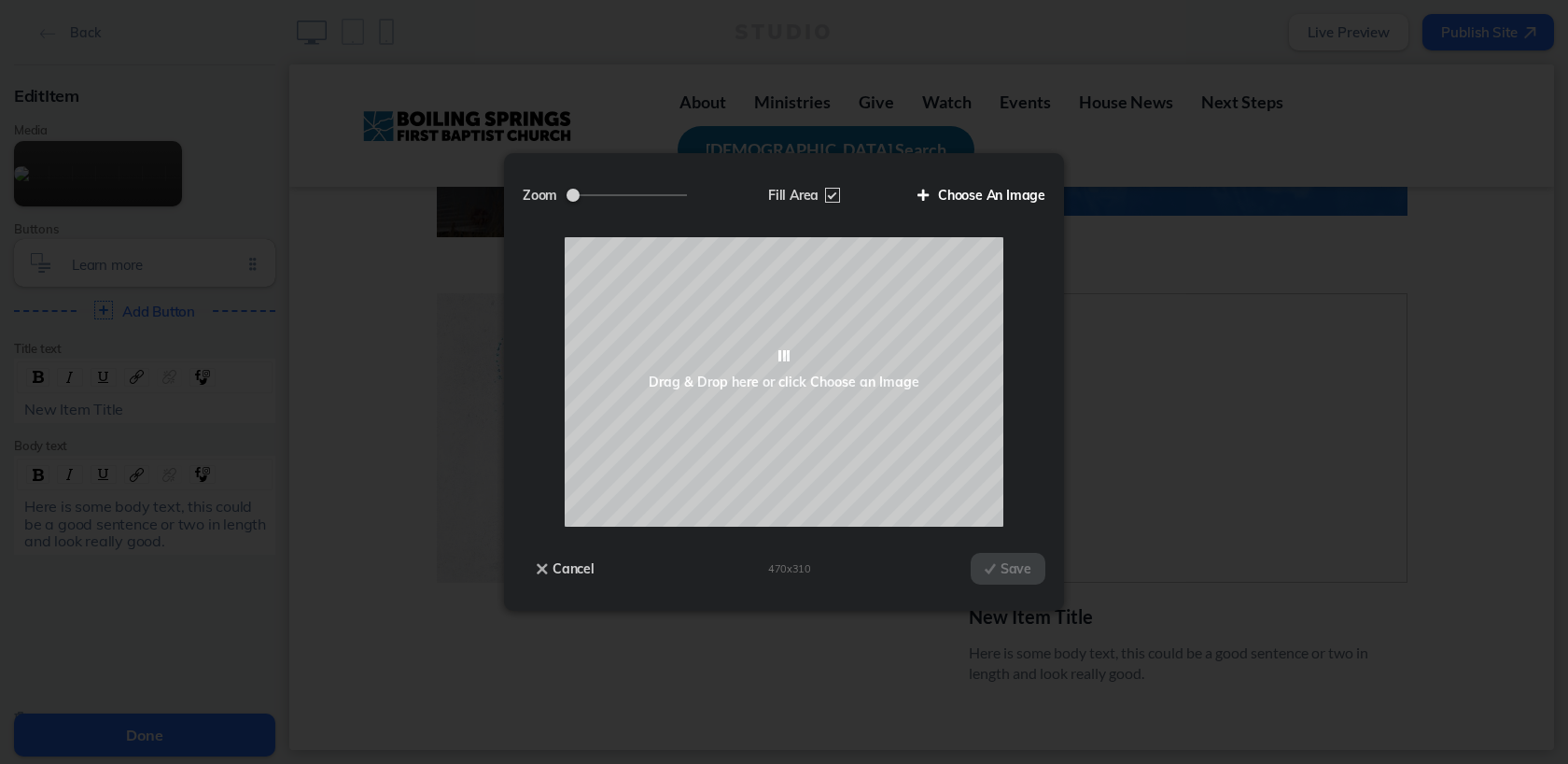
click at [982, 202] on label "Choose An Image" at bounding box center [974, 195] width 141 height 32
click at [0, 0] on input "Choose An Image" at bounding box center [0, 0] width 0 height 0
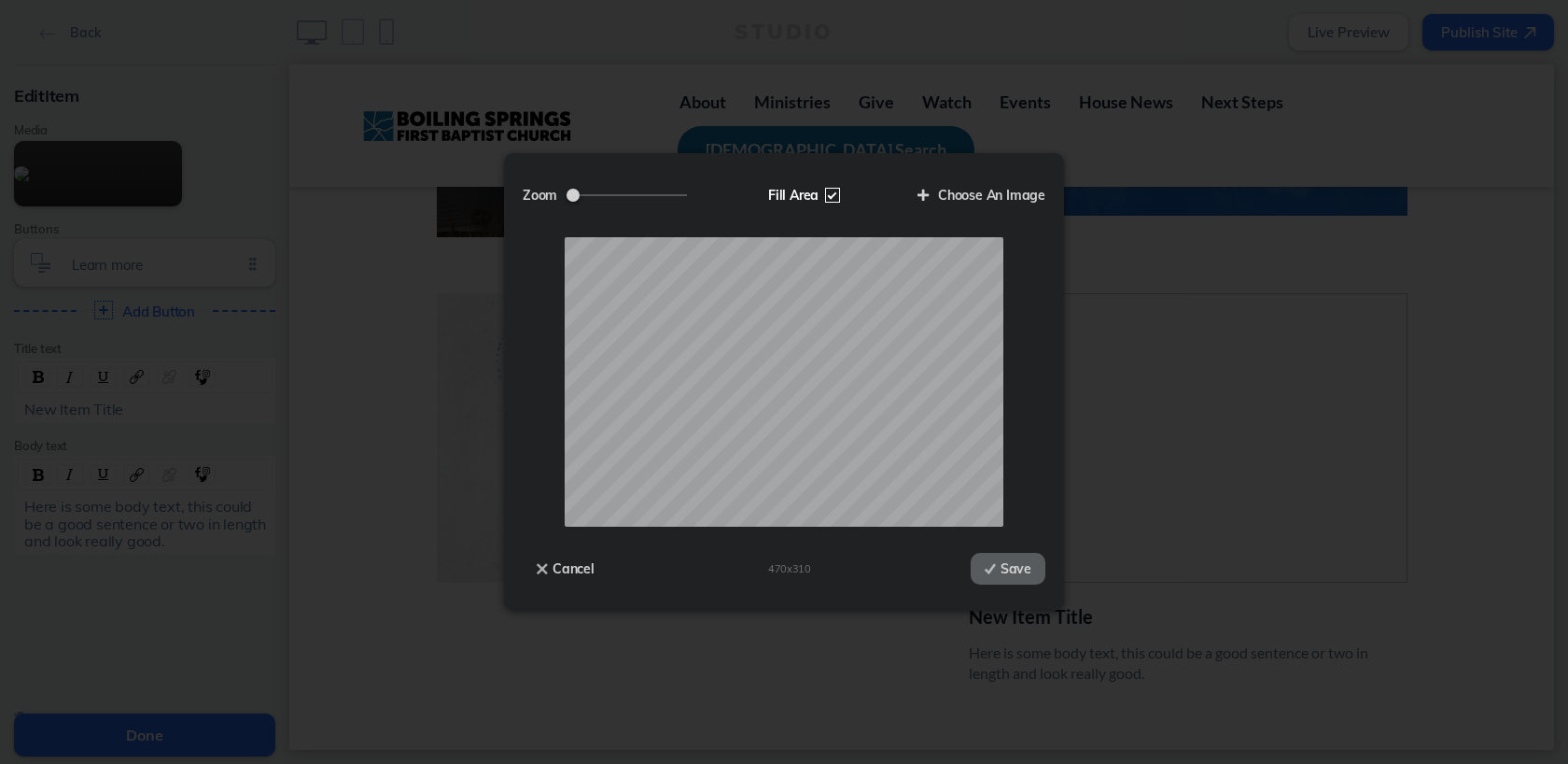
click at [831, 191] on label "Fill Area" at bounding box center [802, 195] width 96 height 32
click at [0, 0] on input "Fill Area" at bounding box center [0, 0] width 0 height 0
type input "0.92"
click at [619, 194] on input "Zoom" at bounding box center [627, 195] width 121 height 2
click at [1011, 573] on button "Save" at bounding box center [1007, 569] width 74 height 32
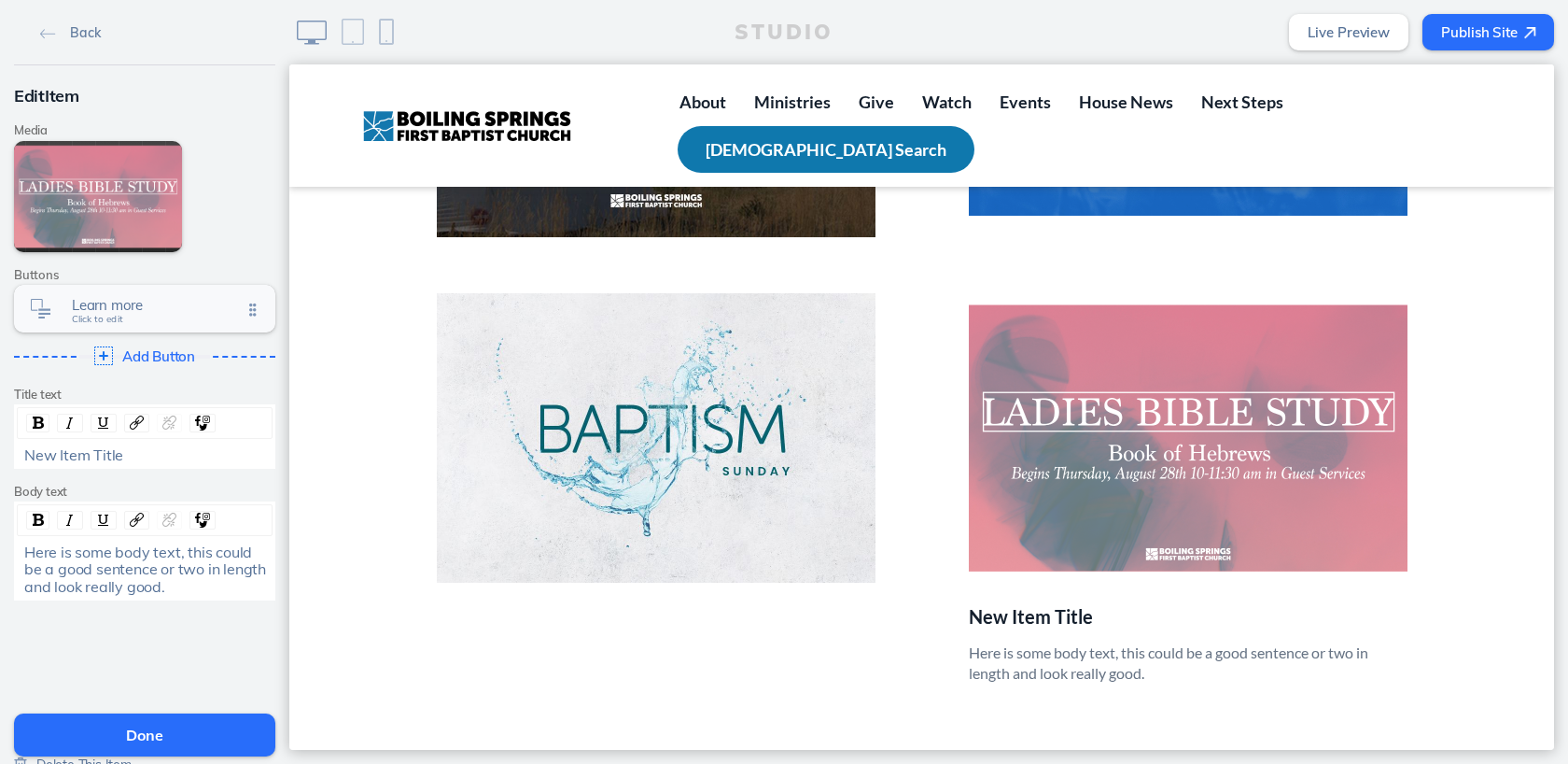
click at [112, 317] on span "Click to edit" at bounding box center [98, 319] width 51 height 11
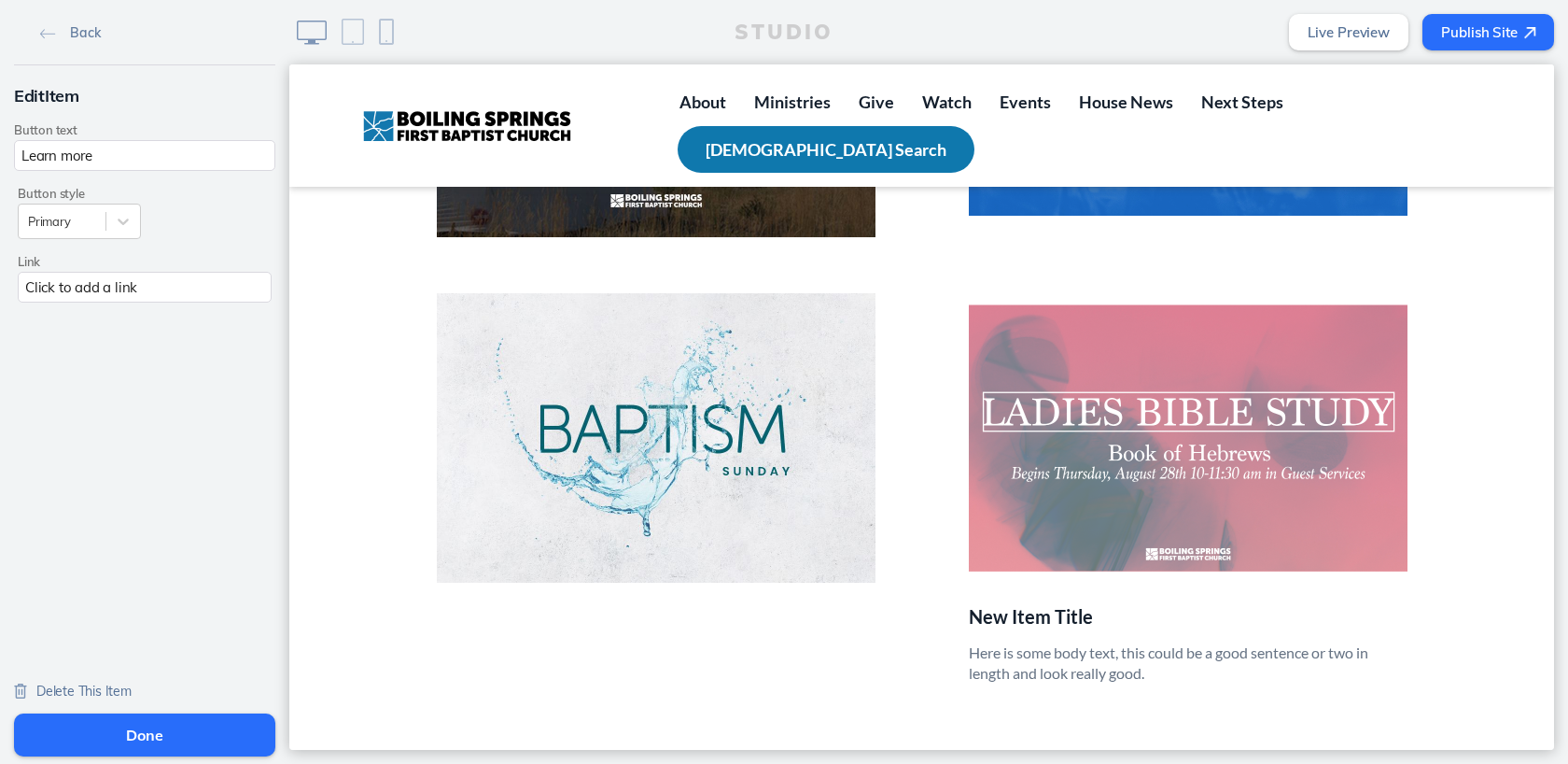
click at [96, 686] on span "Delete This Item" at bounding box center [84, 691] width 95 height 17
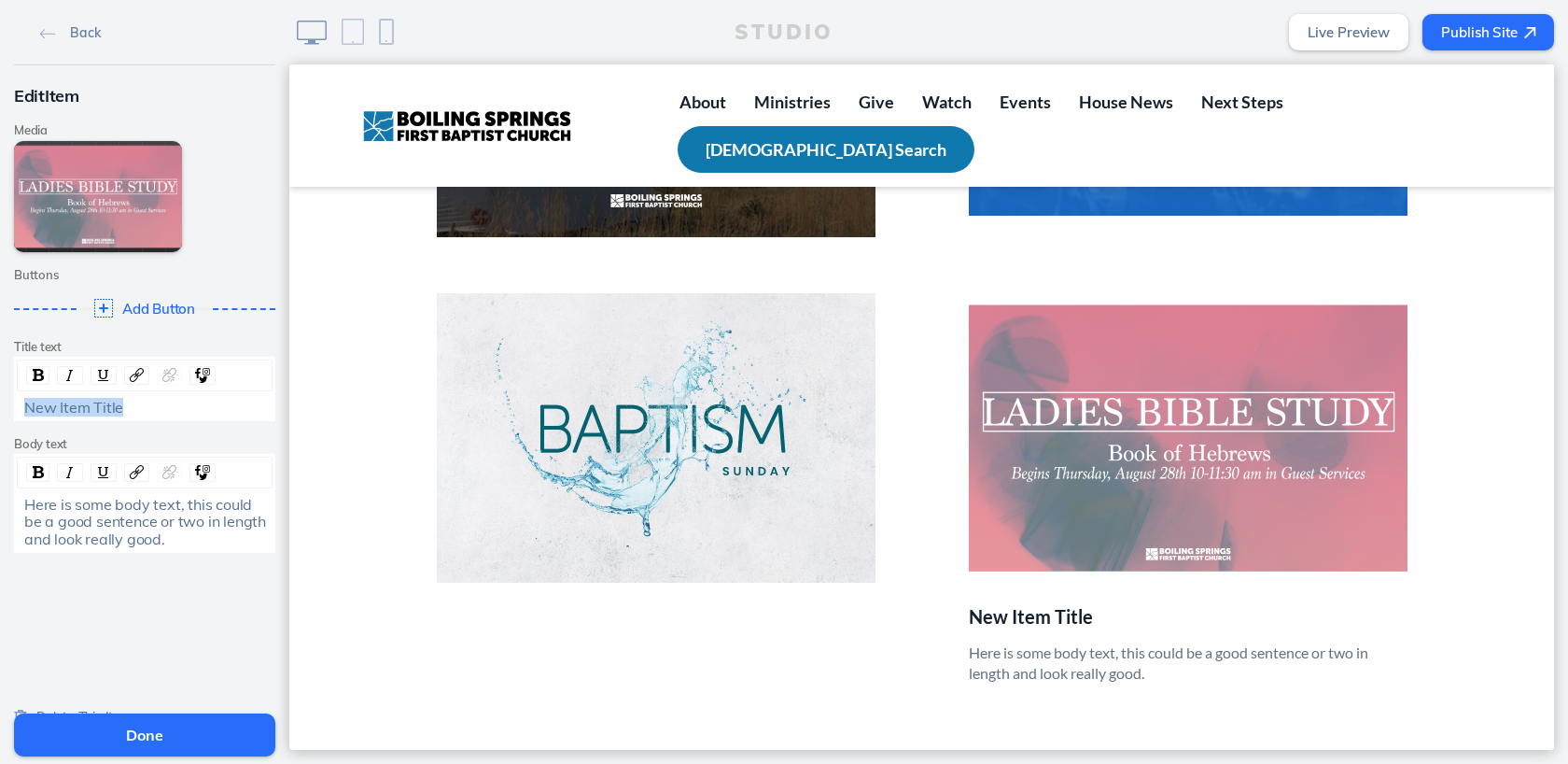
drag, startPoint x: 24, startPoint y: 408, endPoint x: 212, endPoint y: 424, distance: 188.7
click at [212, 424] on div "Edit Item Media Edit Media Add Link Buttons Add Button Click to edit Title text…" at bounding box center [144, 316] width 290 height 501
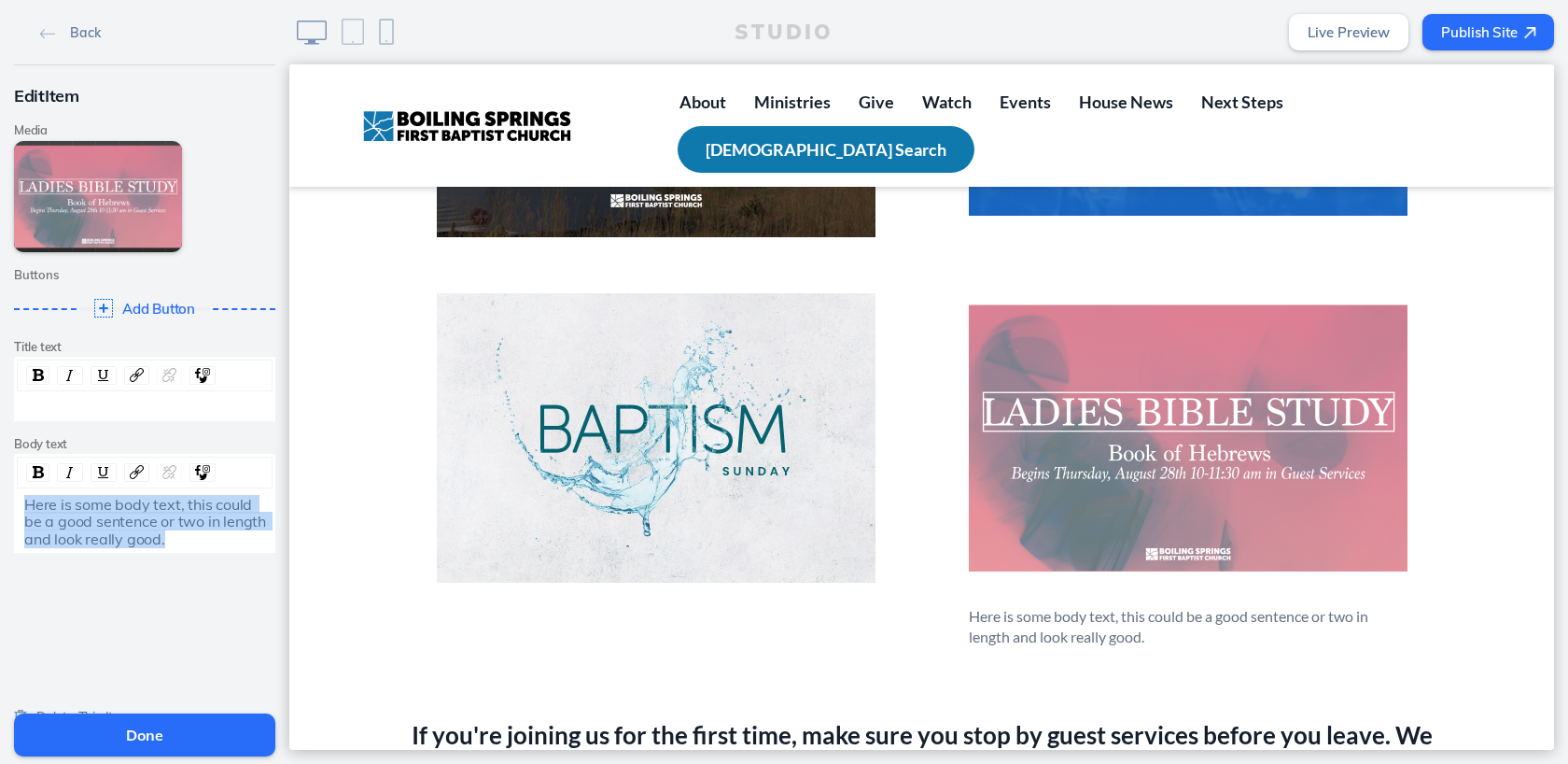
drag, startPoint x: 23, startPoint y: 503, endPoint x: 216, endPoint y: 557, distance: 200.4
click at [216, 557] on div "Edit Item Media Edit Media Add Link Buttons Add Button Click to edit Title text…" at bounding box center [144, 316] width 290 height 501
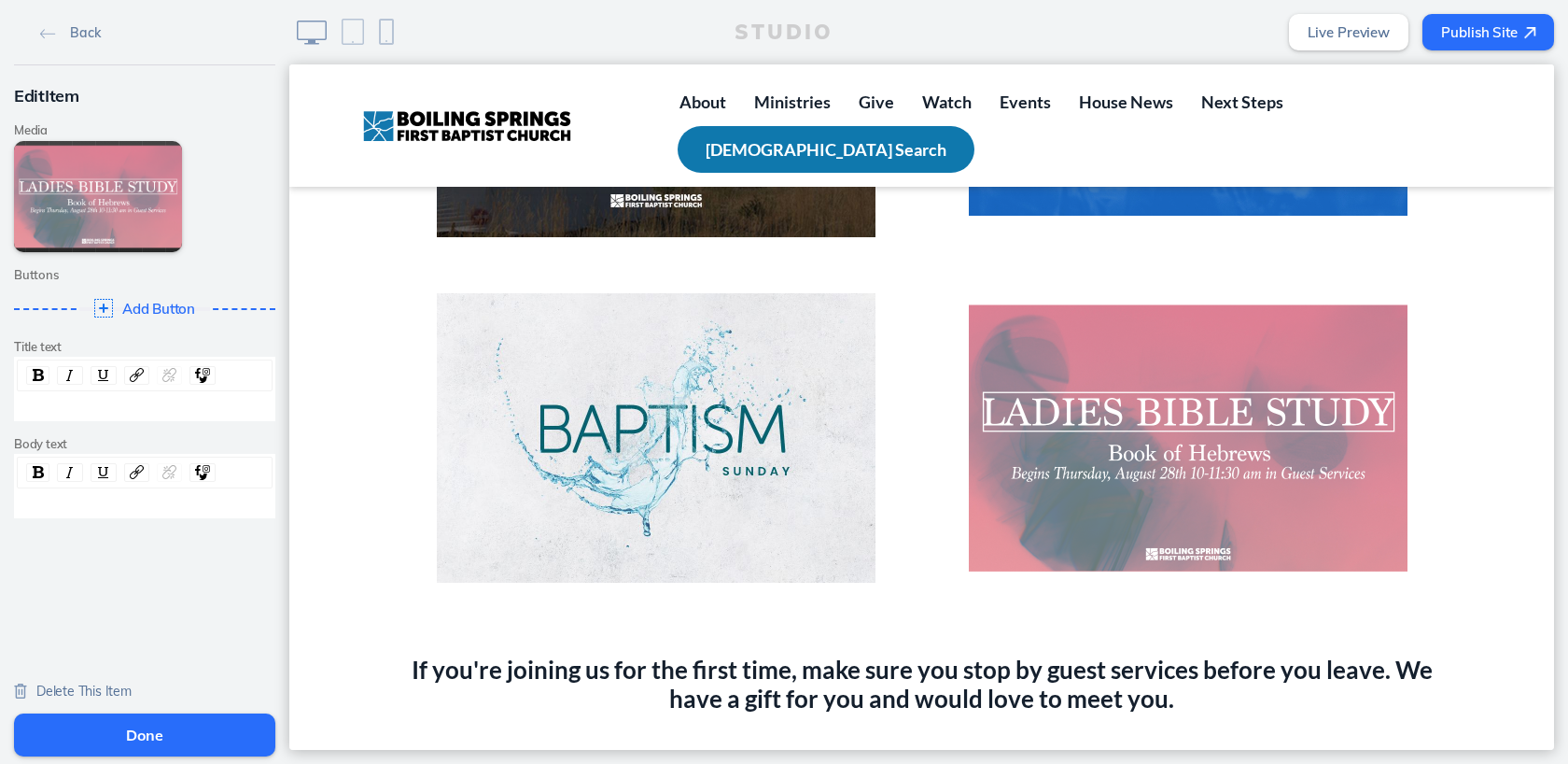
click at [157, 725] on button "Done" at bounding box center [144, 734] width 261 height 43
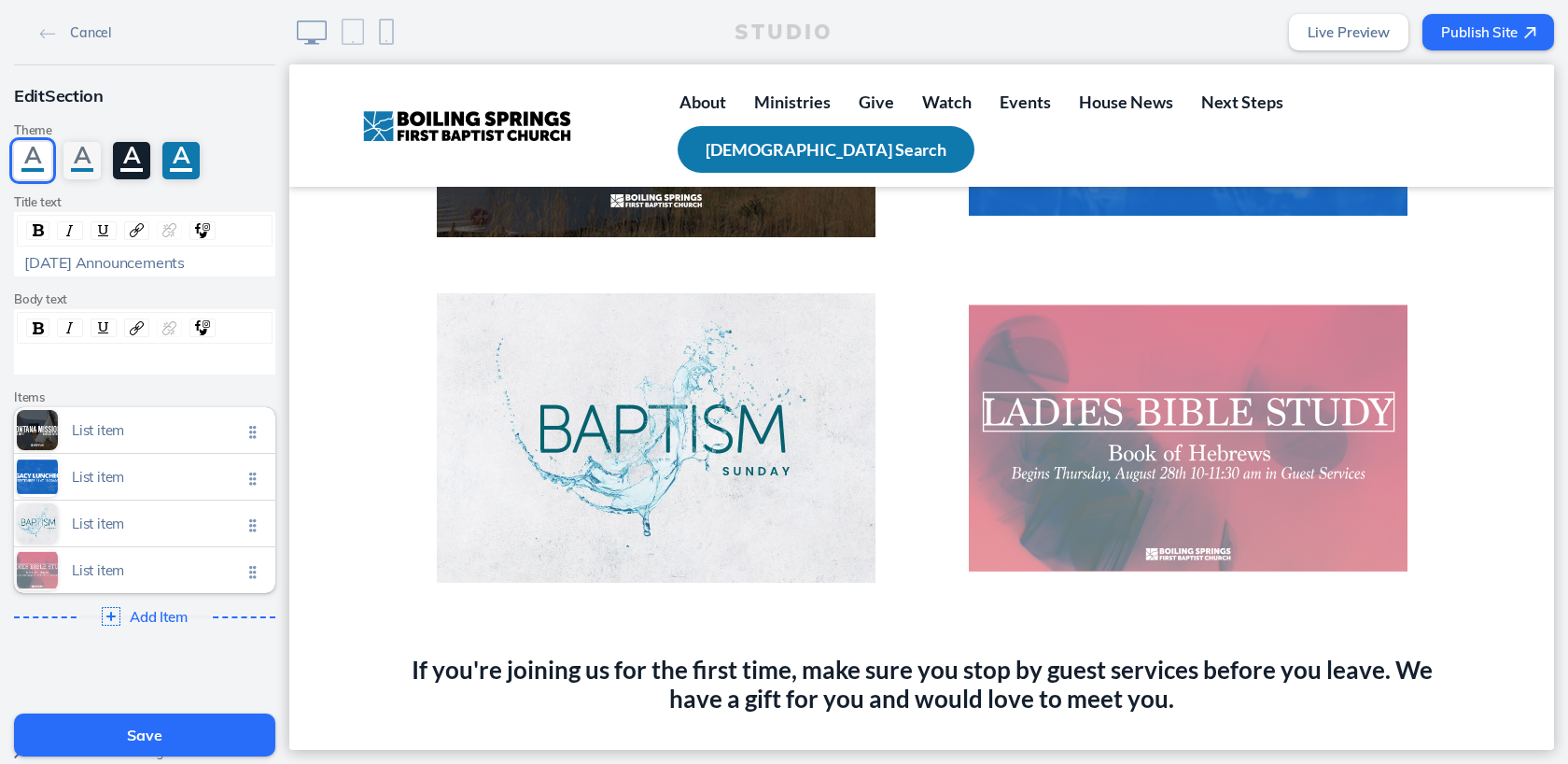
click at [157, 734] on button "Save" at bounding box center [144, 734] width 261 height 43
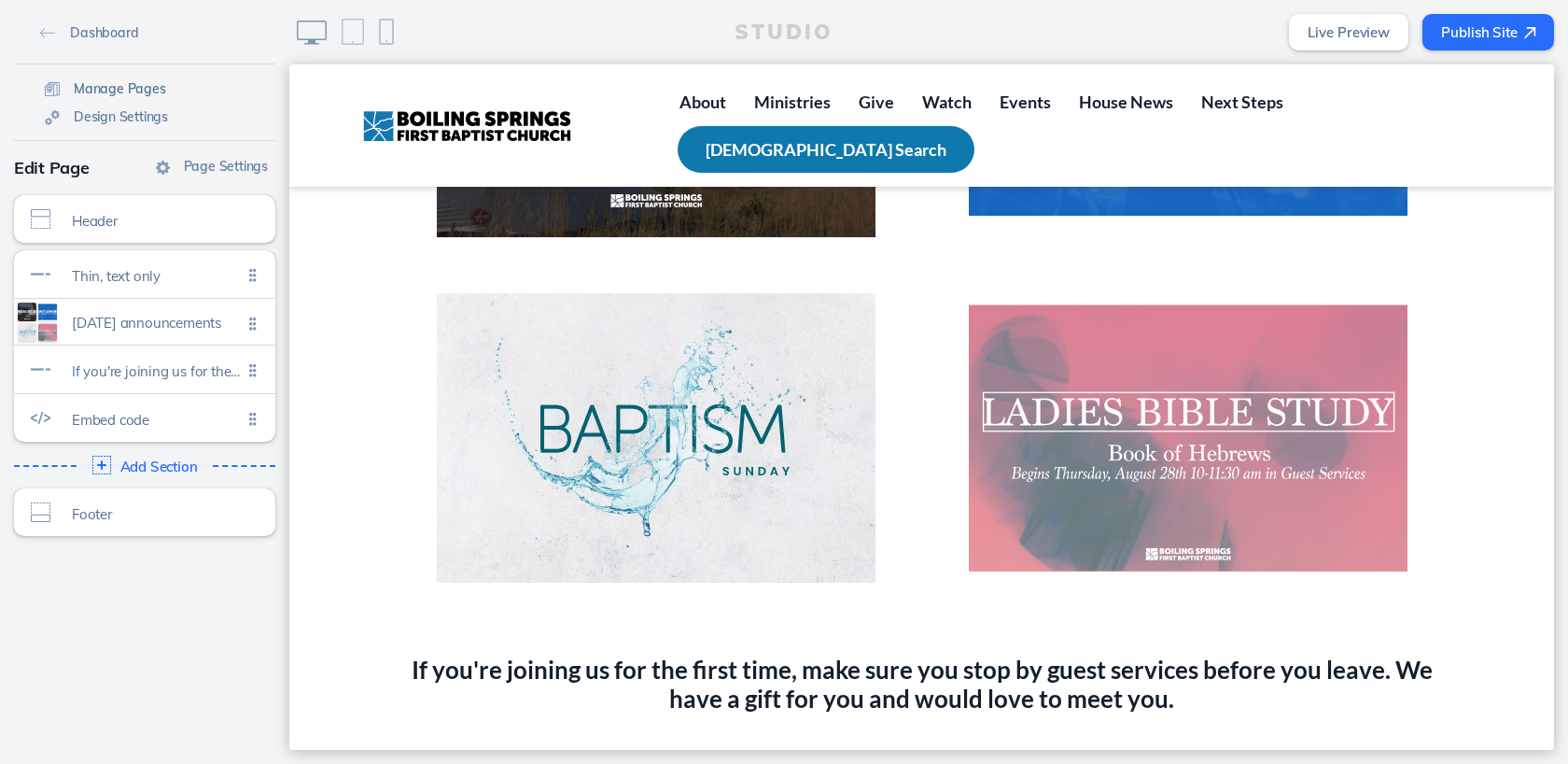
click at [101, 93] on span "Manage Pages" at bounding box center [120, 88] width 92 height 17
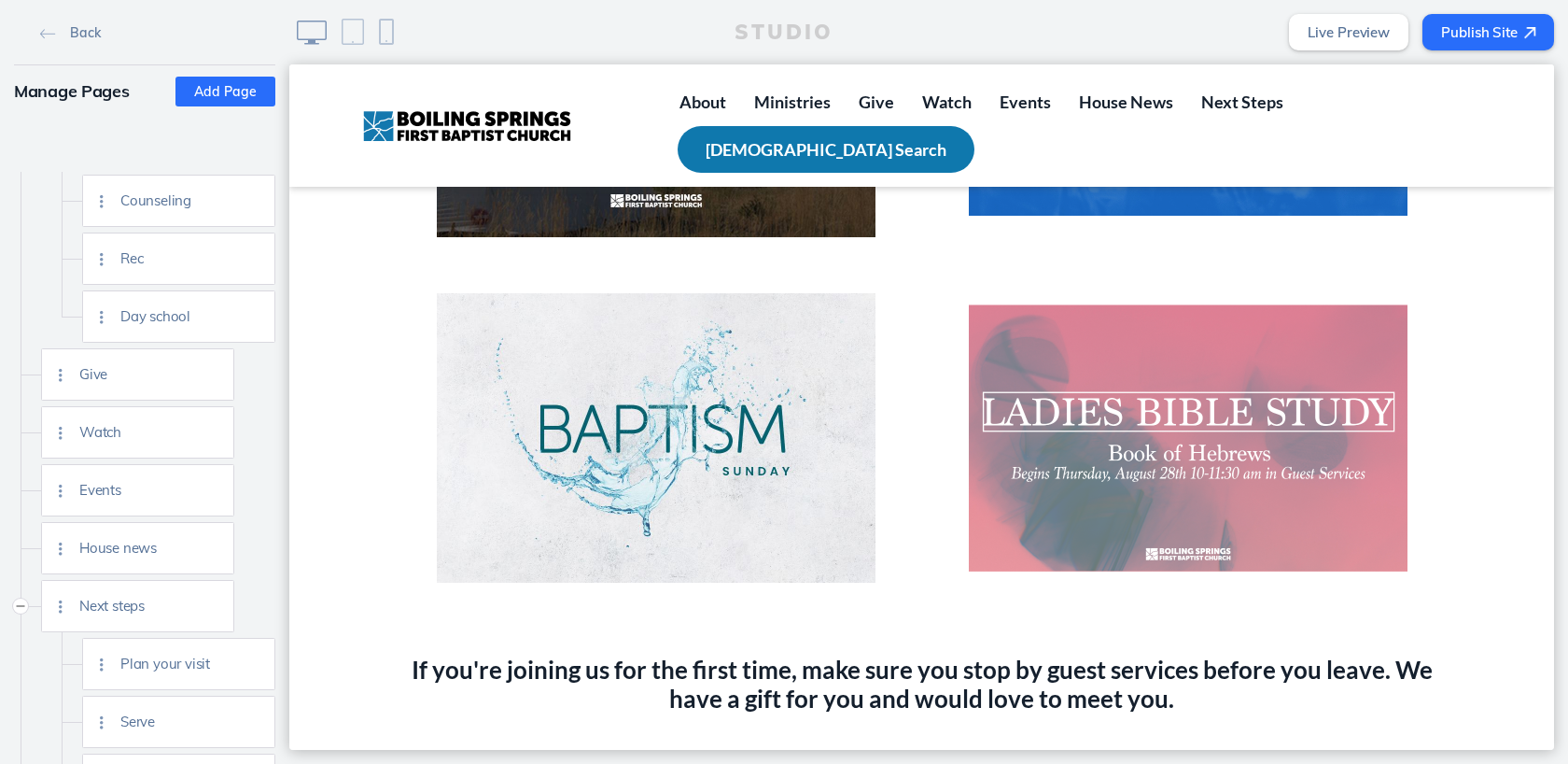
scroll to position [846, 0]
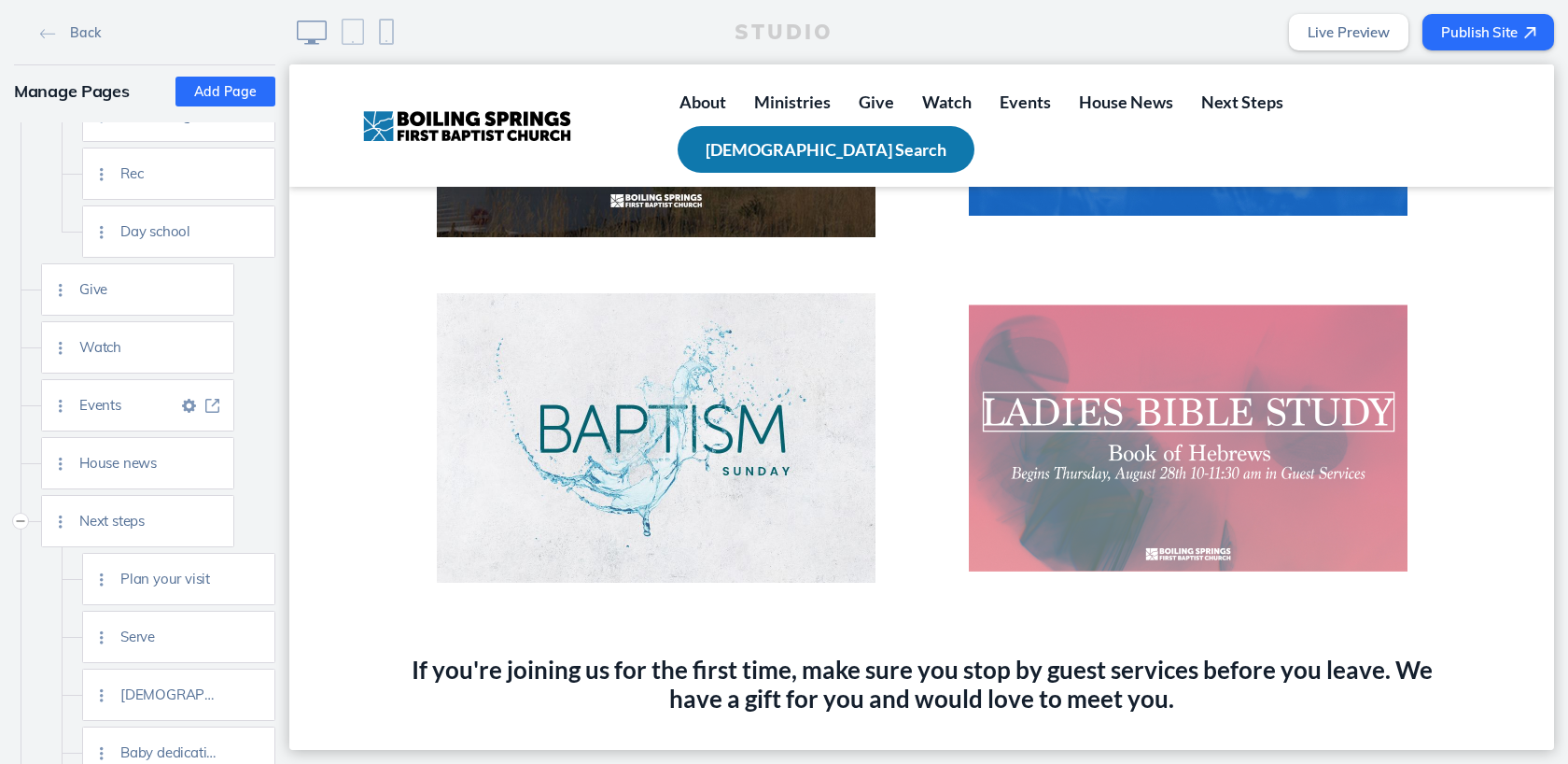
click at [215, 399] on img at bounding box center [213, 406] width 14 height 14
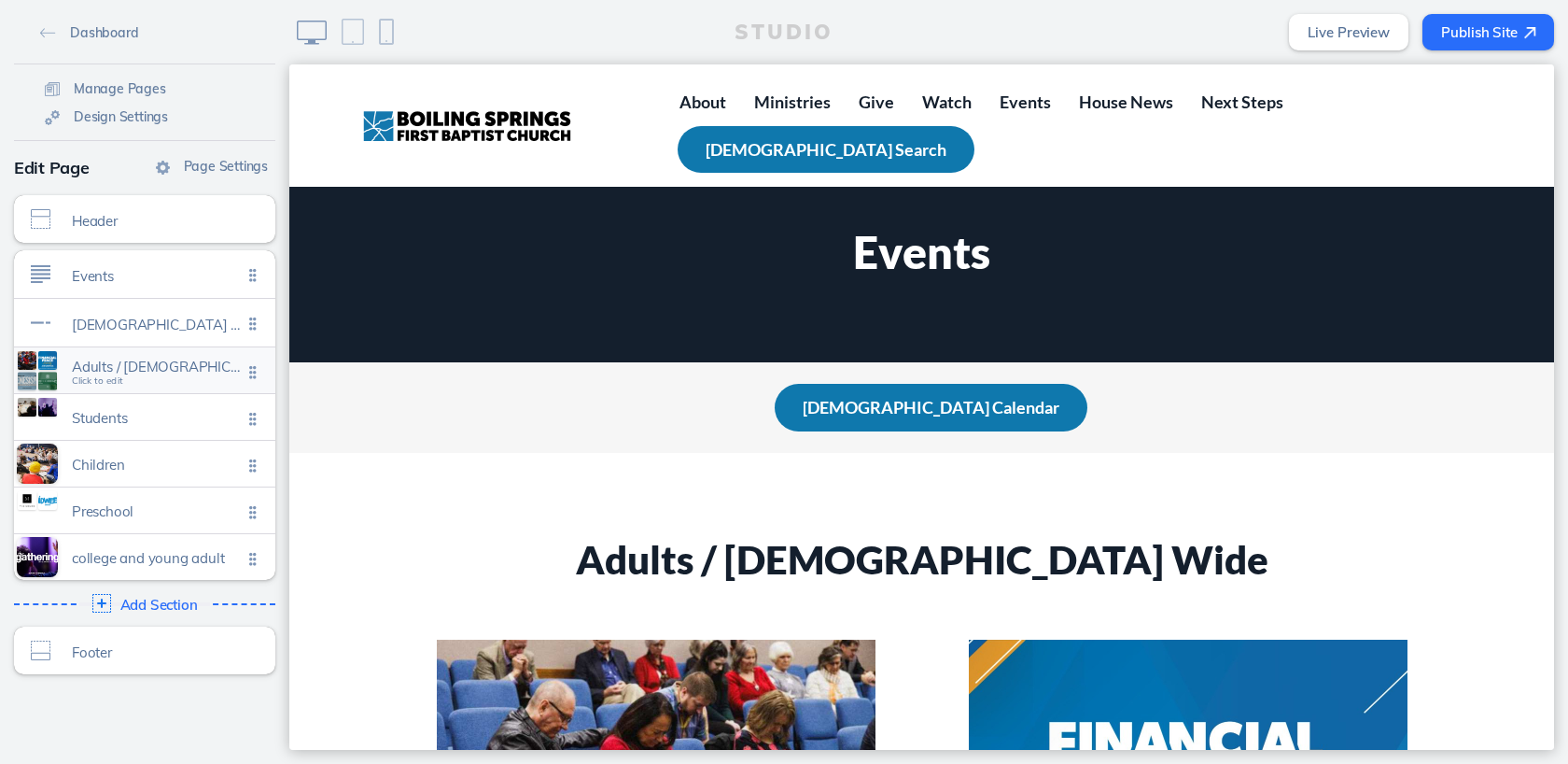
click at [108, 381] on span "Click to edit" at bounding box center [98, 380] width 51 height 11
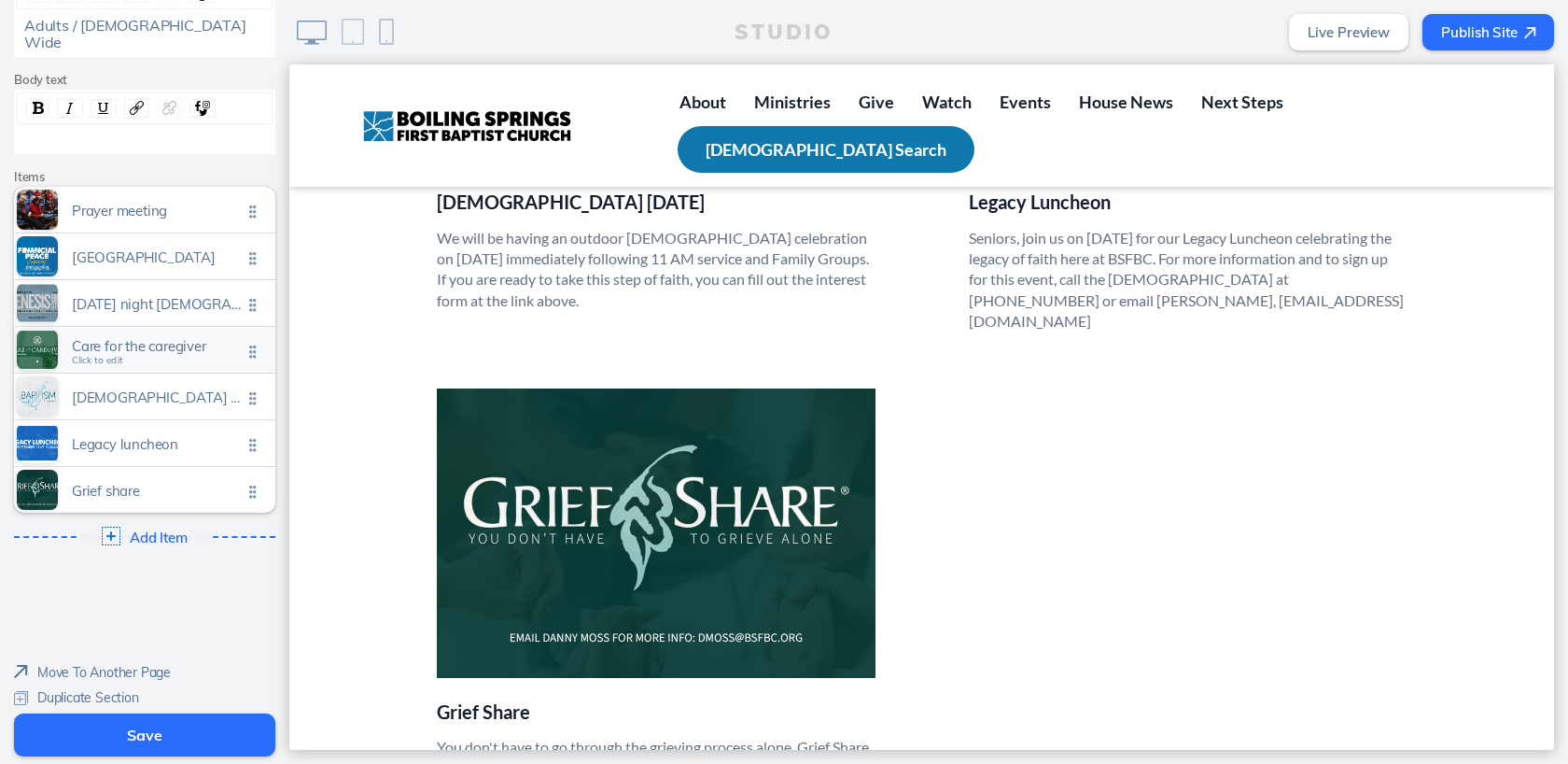
scroll to position [252, 0]
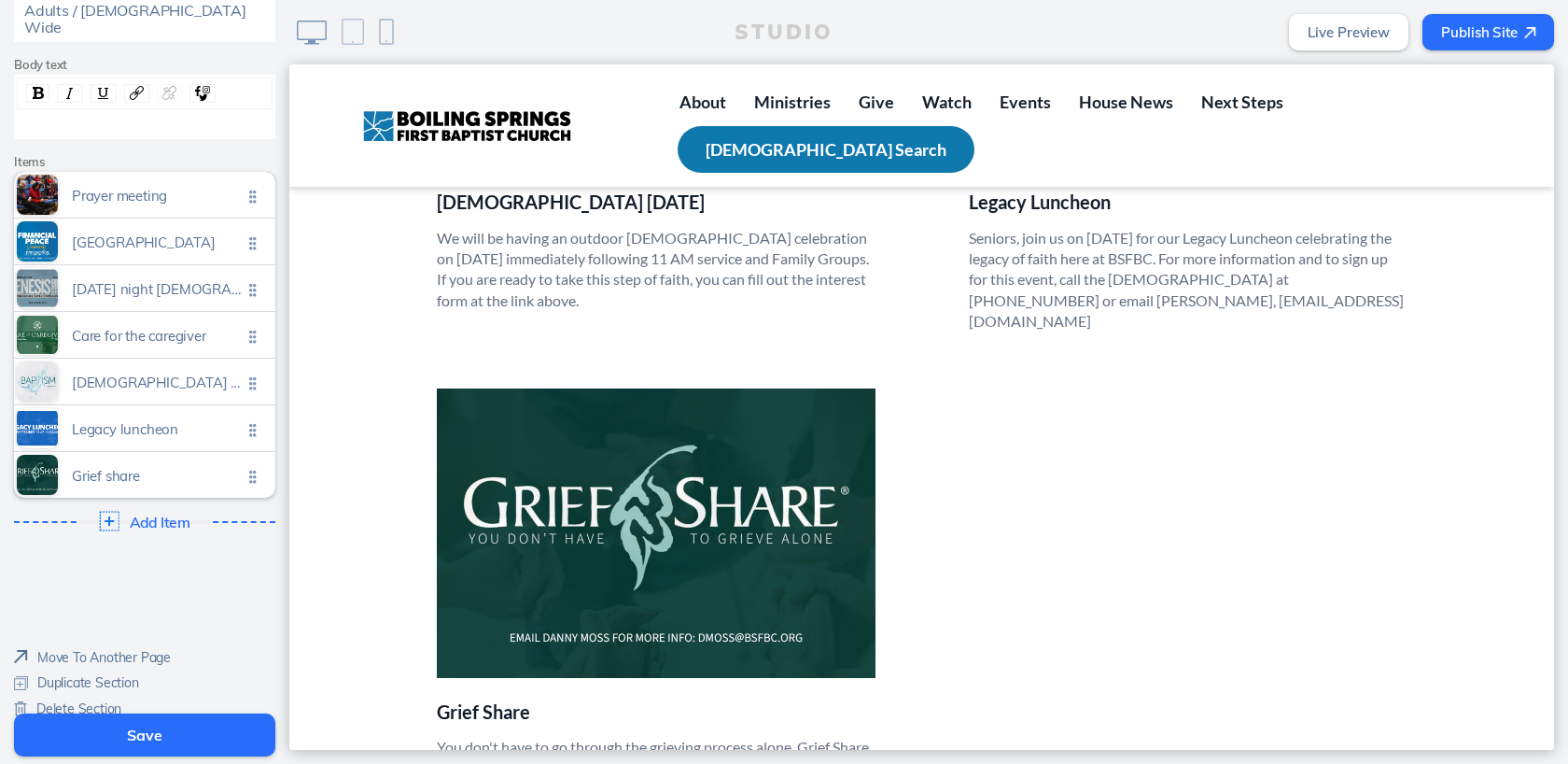
click at [155, 514] on span "Add Item" at bounding box center [159, 522] width 59 height 17
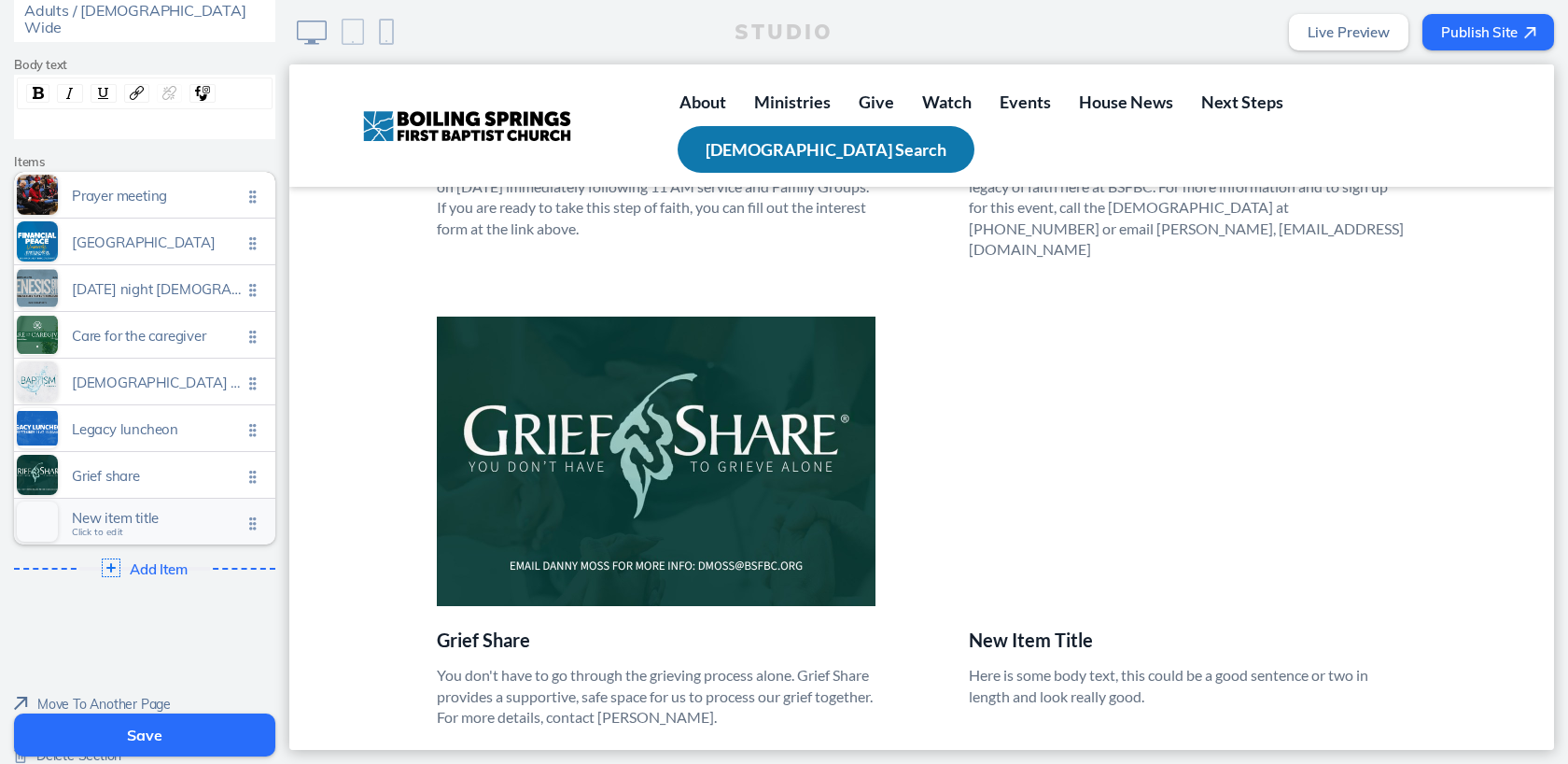
scroll to position [1926, 0]
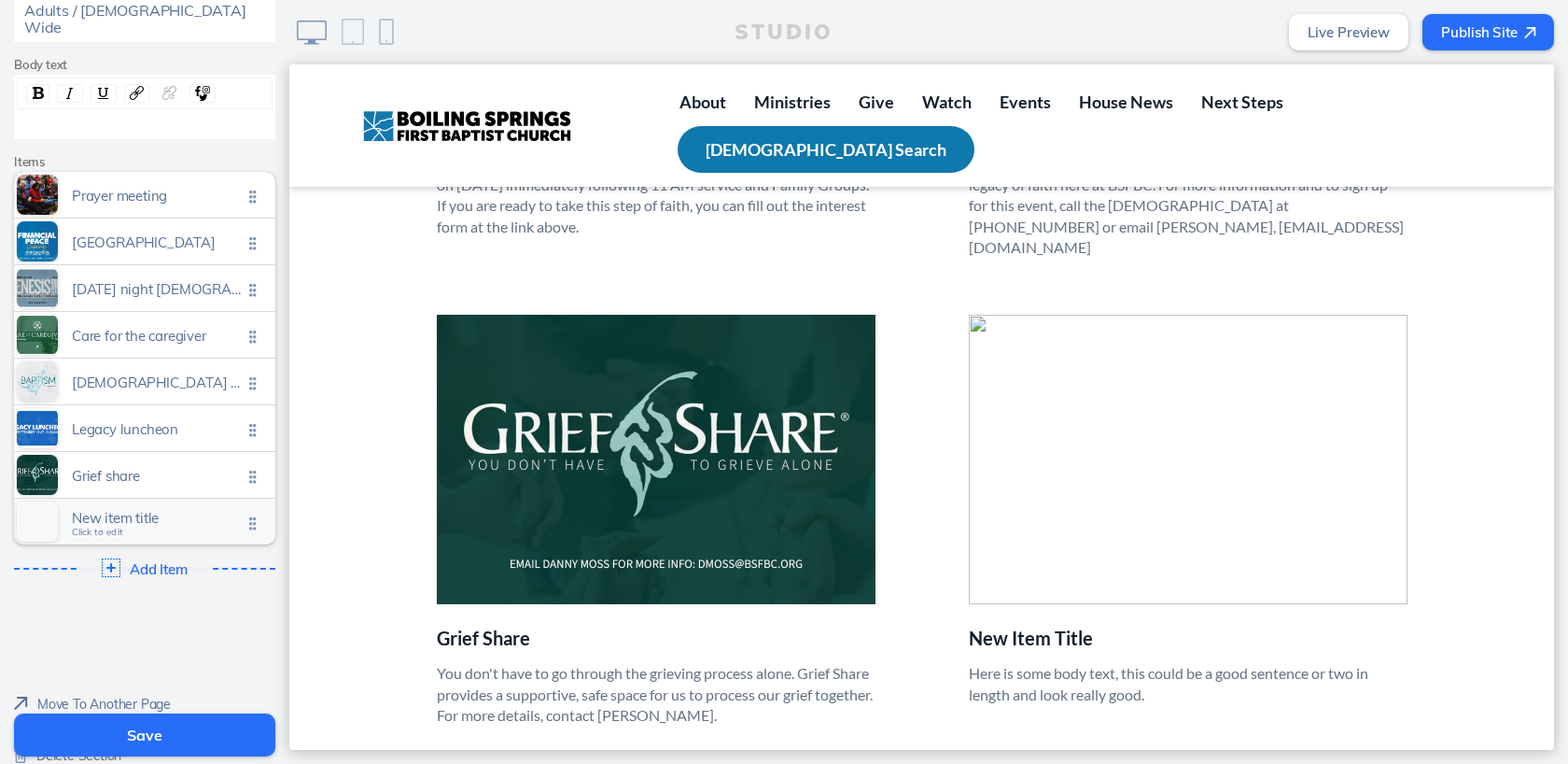
click at [112, 526] on span "Click to edit" at bounding box center [98, 531] width 51 height 11
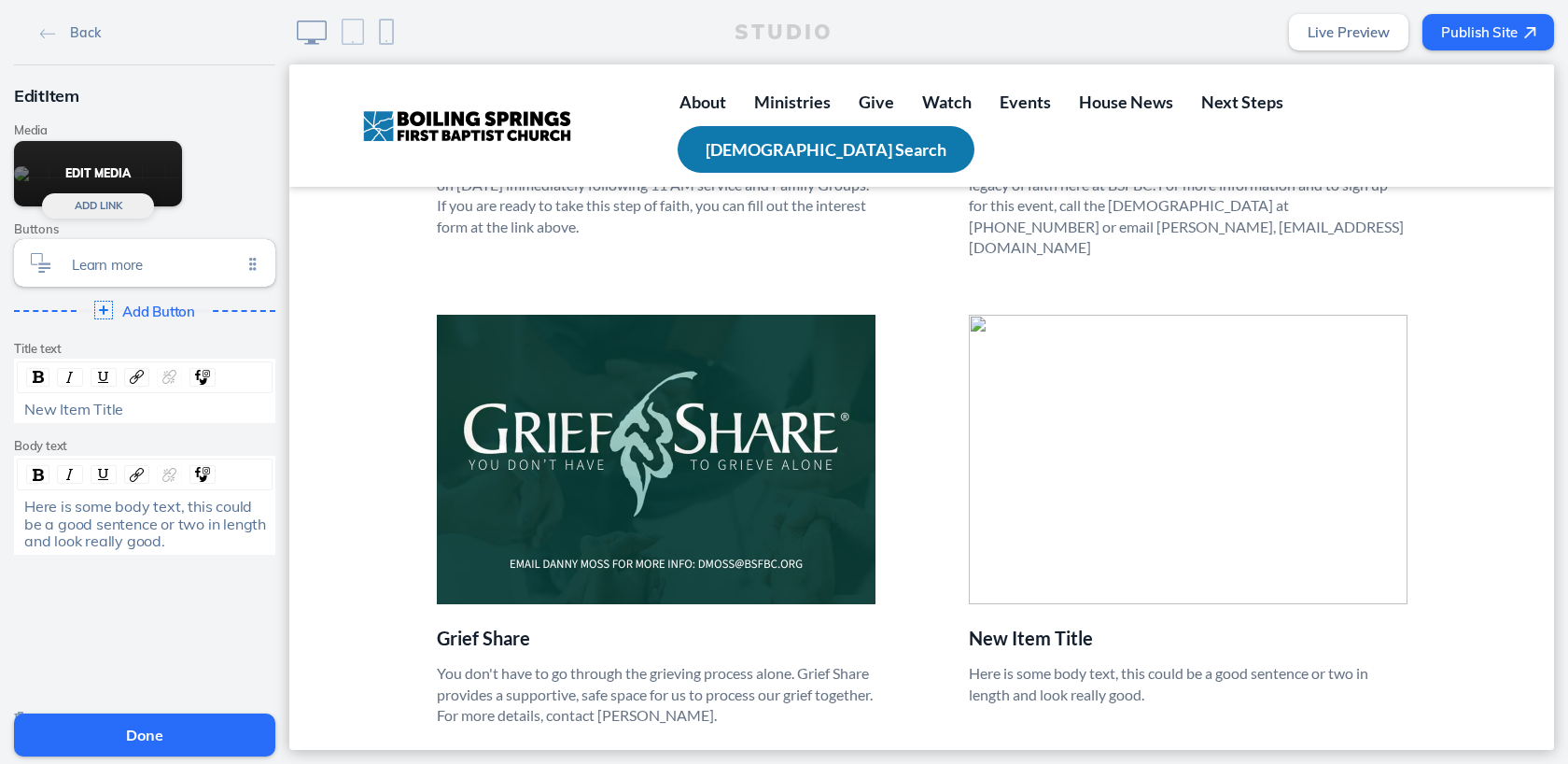
click at [105, 174] on button "Edit Media" at bounding box center [98, 174] width 168 height 65
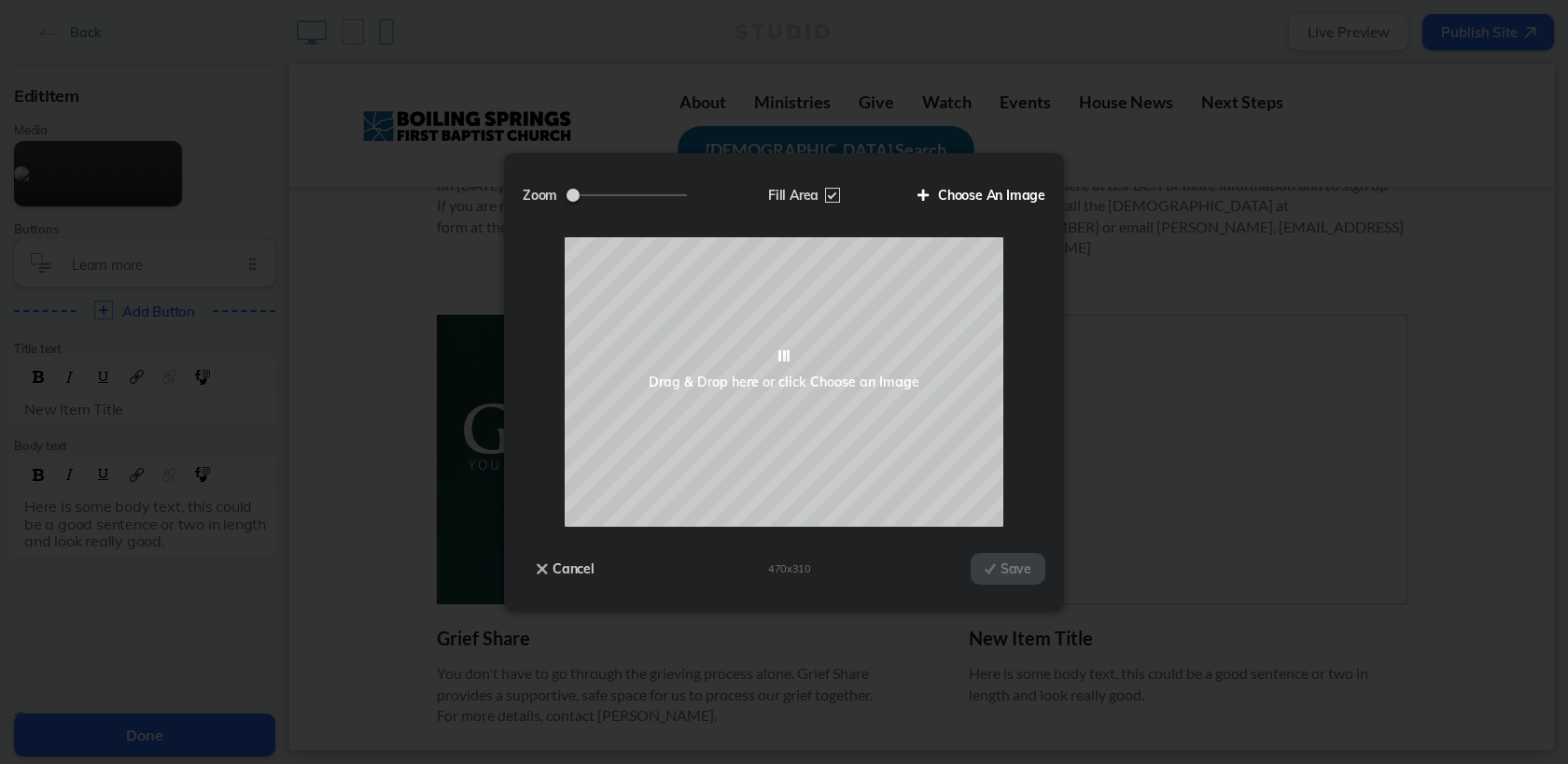
click at [948, 194] on label "Choose An Image" at bounding box center [974, 195] width 141 height 32
click at [0, 0] on input "Choose An Image" at bounding box center [0, 0] width 0 height 0
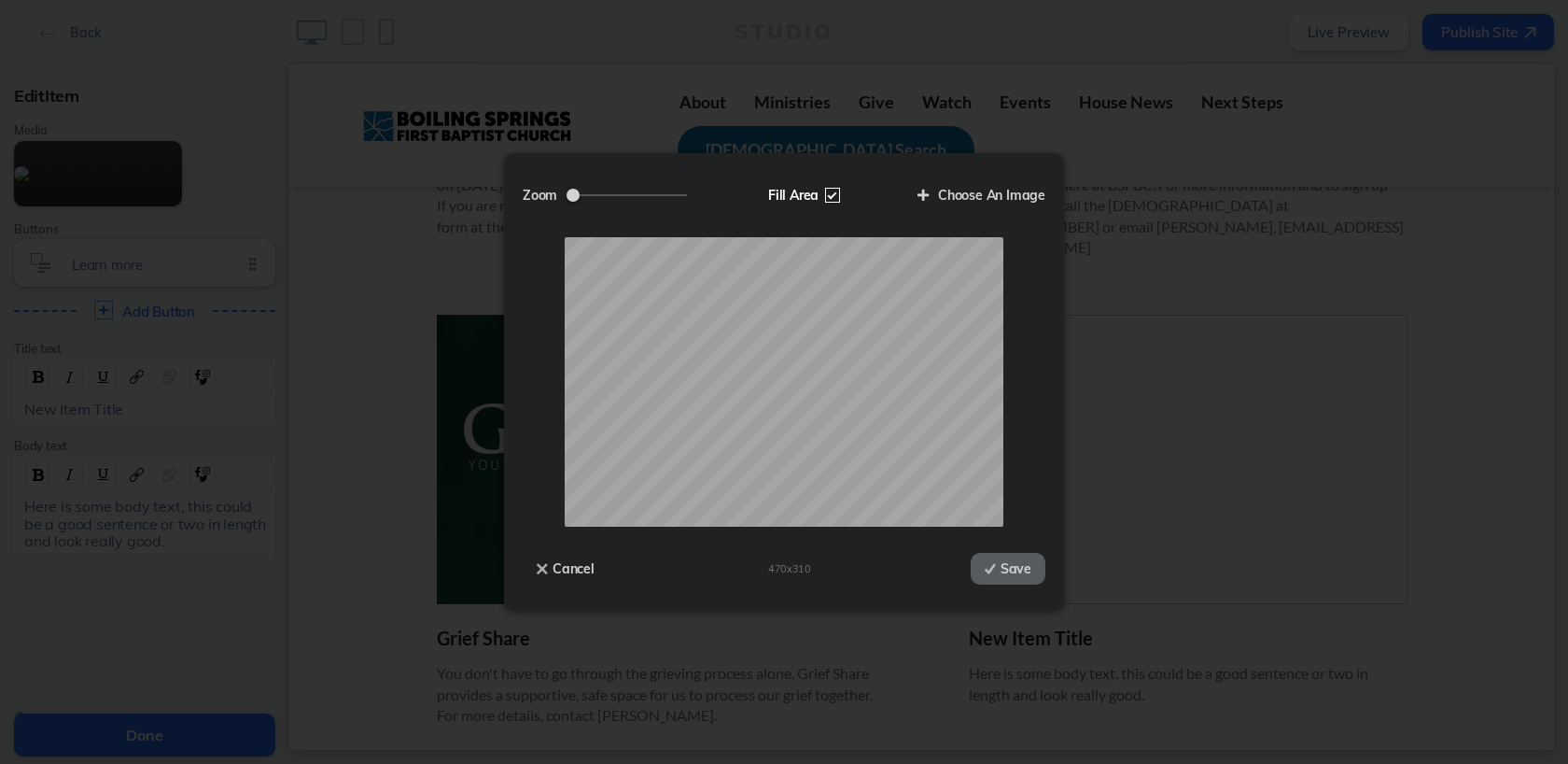
click at [832, 196] on label "Fill Area" at bounding box center [802, 195] width 96 height 32
click at [0, 0] on input "Fill Area" at bounding box center [0, 0] width 0 height 0
drag, startPoint x: 628, startPoint y: 196, endPoint x: 618, endPoint y: 195, distance: 10.0
type input "0.9"
click at [618, 195] on input "Zoom" at bounding box center [627, 195] width 121 height 2
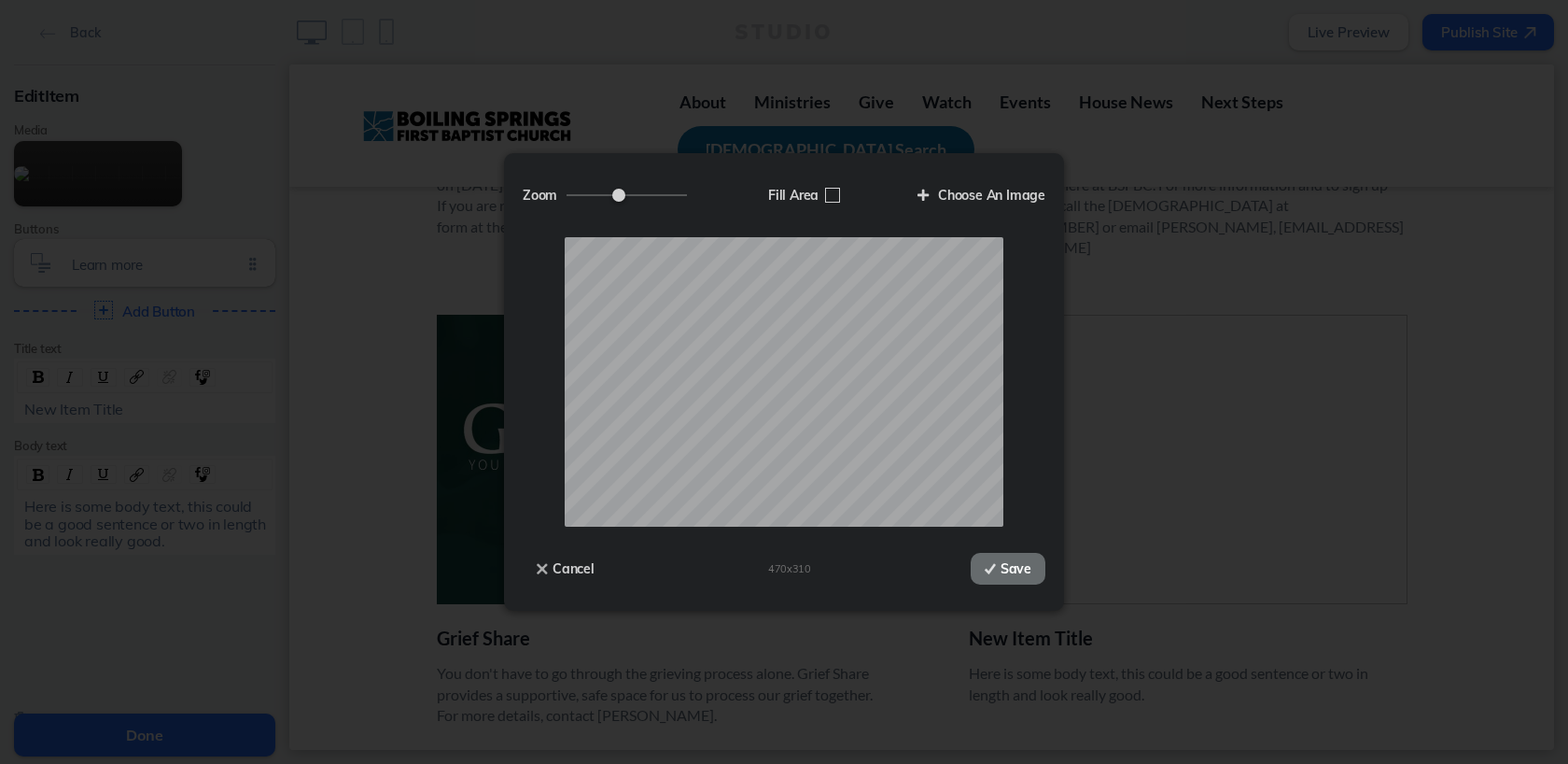
click at [1018, 576] on button "Save" at bounding box center [1007, 569] width 74 height 32
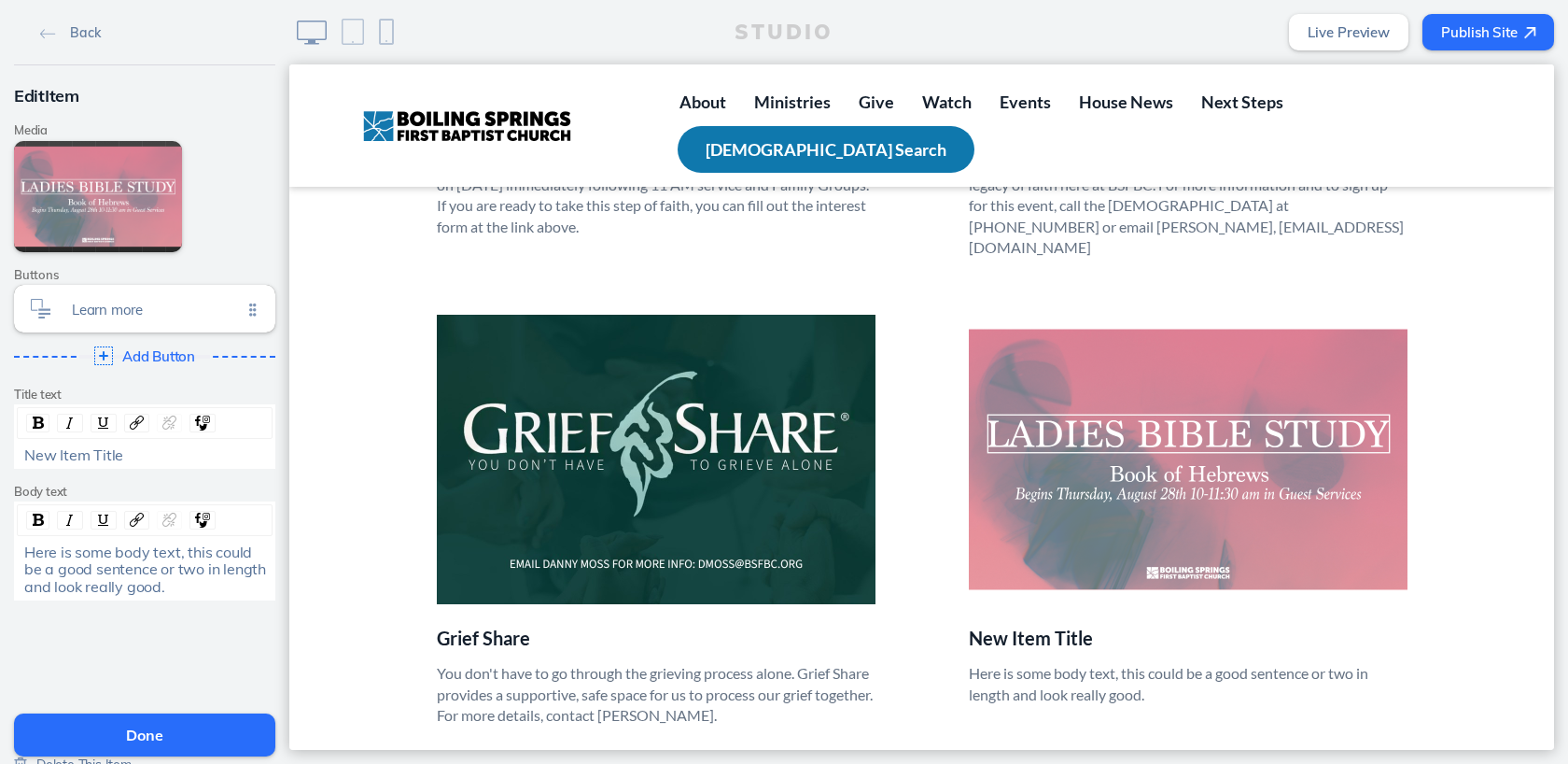
click at [79, 456] on span "New Item Title" at bounding box center [74, 454] width 99 height 19
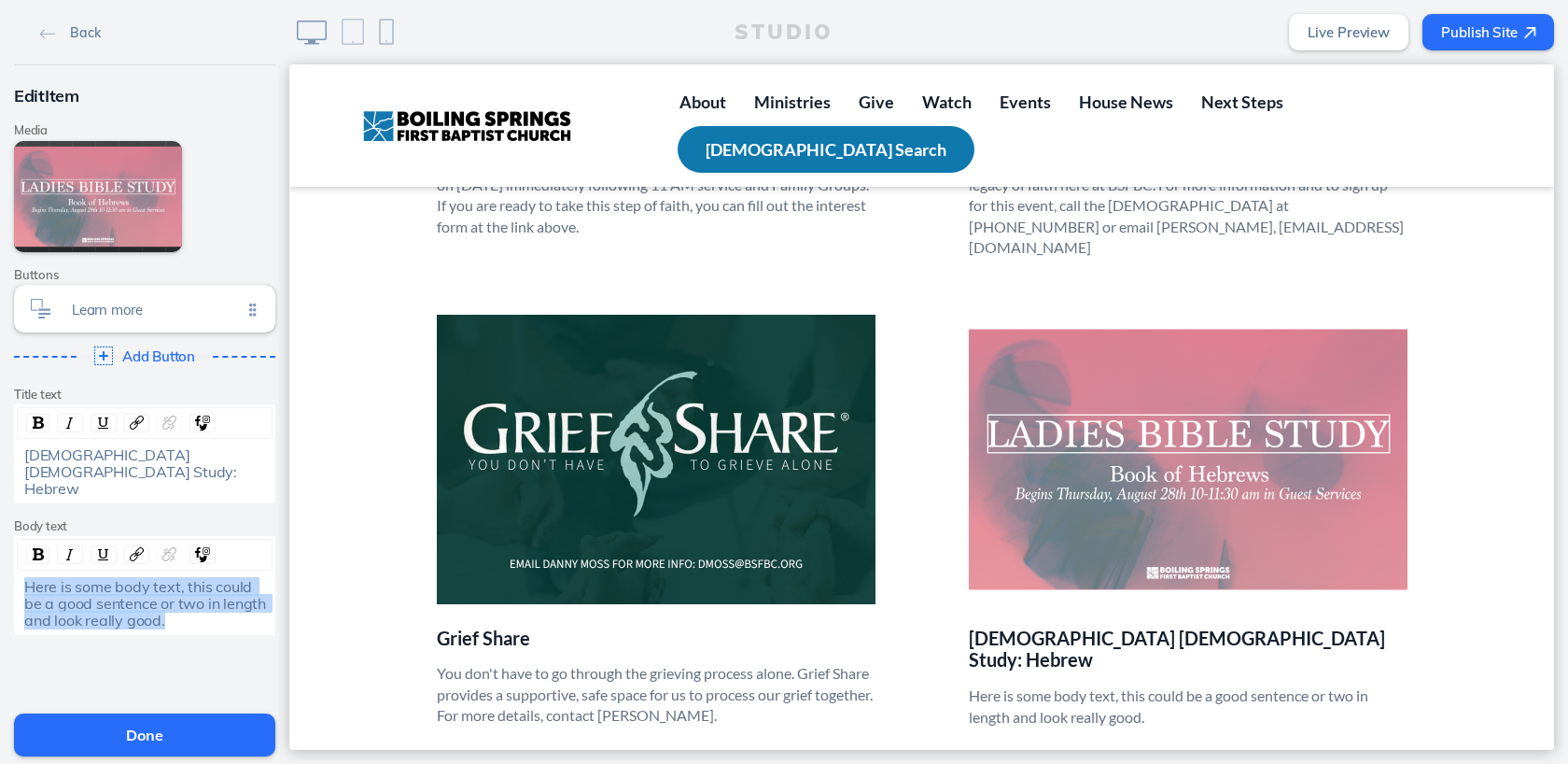
drag, startPoint x: 24, startPoint y: 554, endPoint x: 173, endPoint y: 590, distance: 153.3
click at [173, 590] on div "Here is some body text, this could be a good sentence or two in length and look…" at bounding box center [145, 604] width 241 height 51
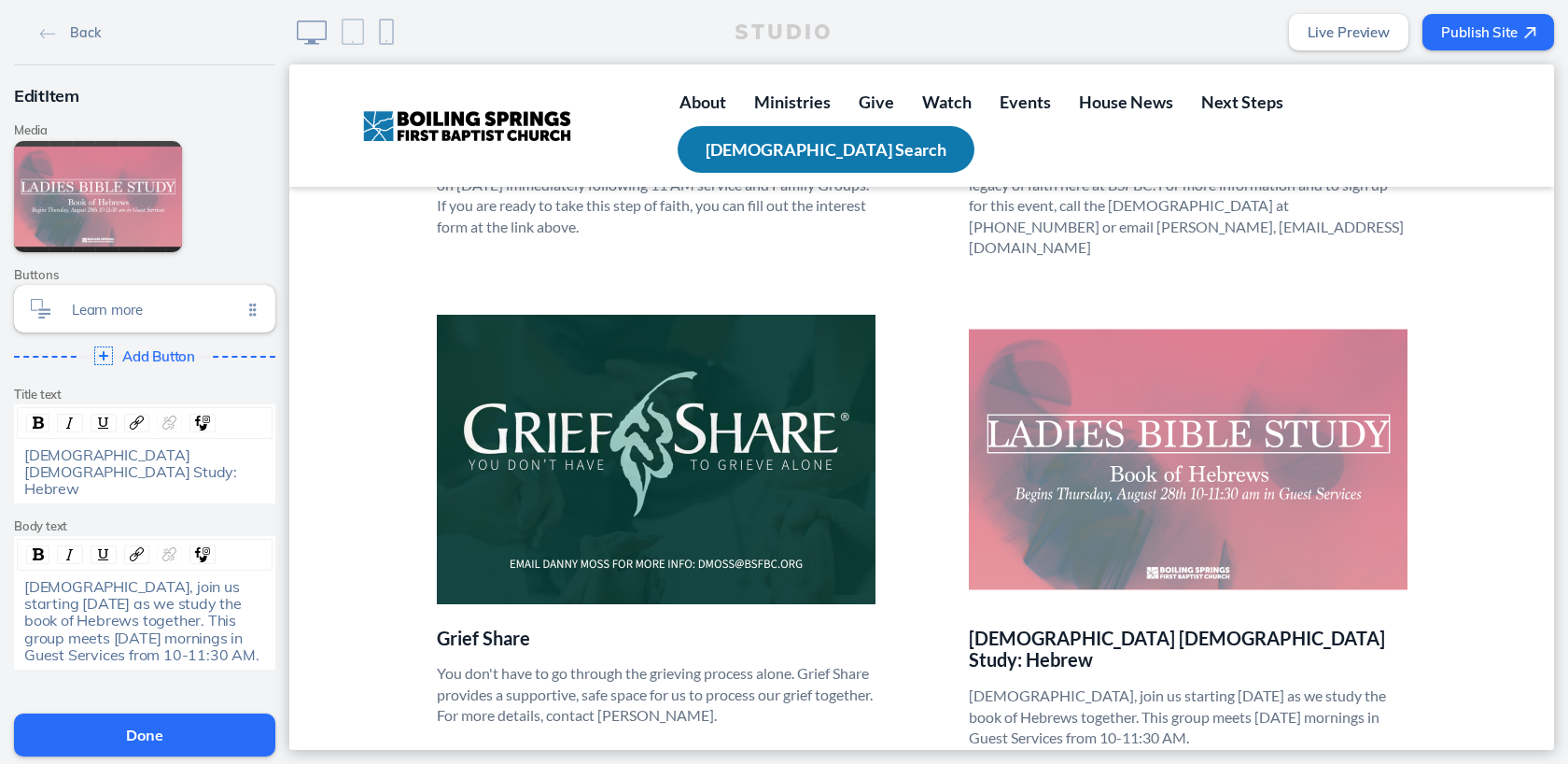
click at [144, 729] on button "Done" at bounding box center [144, 734] width 261 height 43
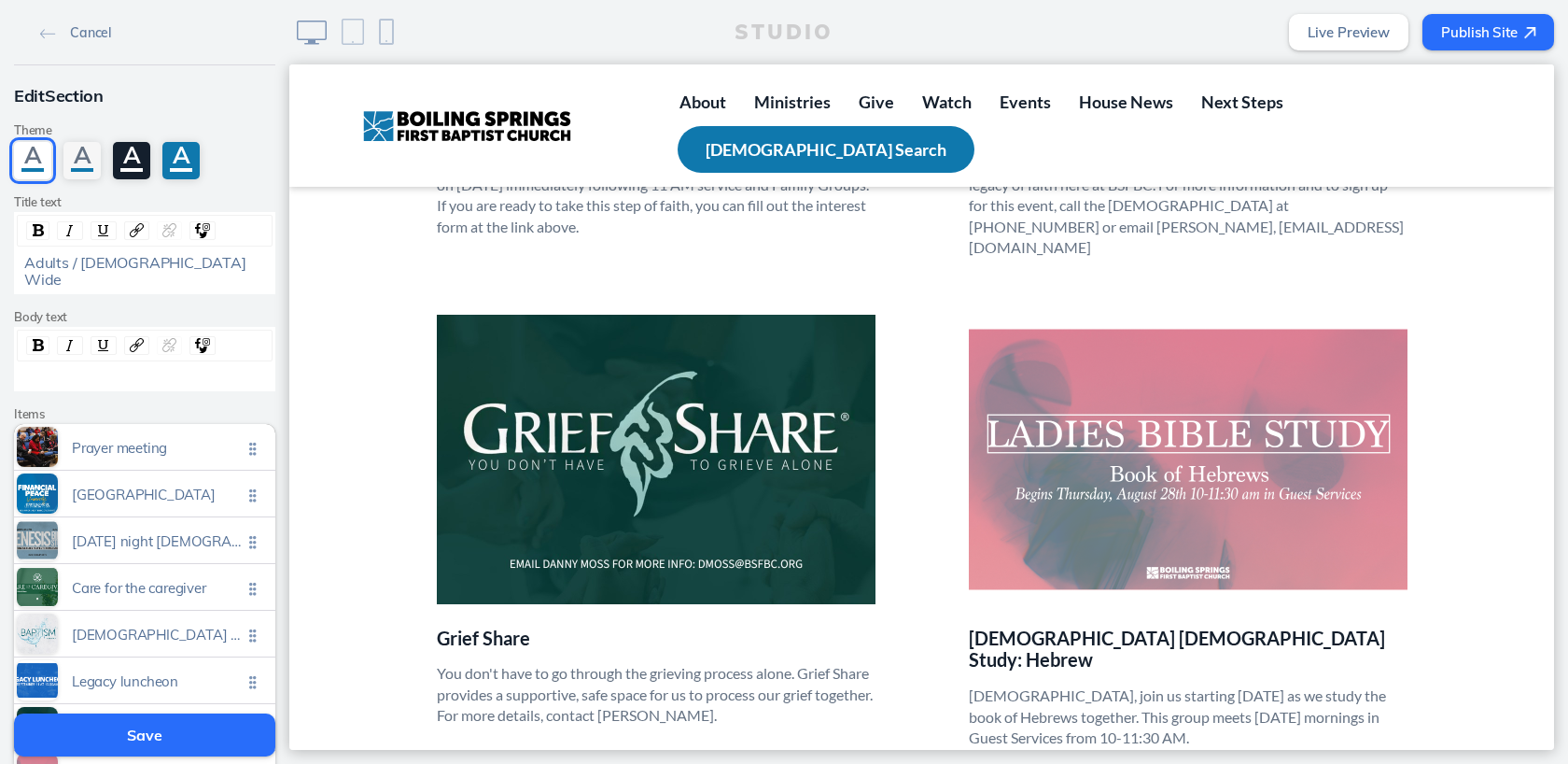
click at [162, 740] on button "Save" at bounding box center [144, 734] width 261 height 43
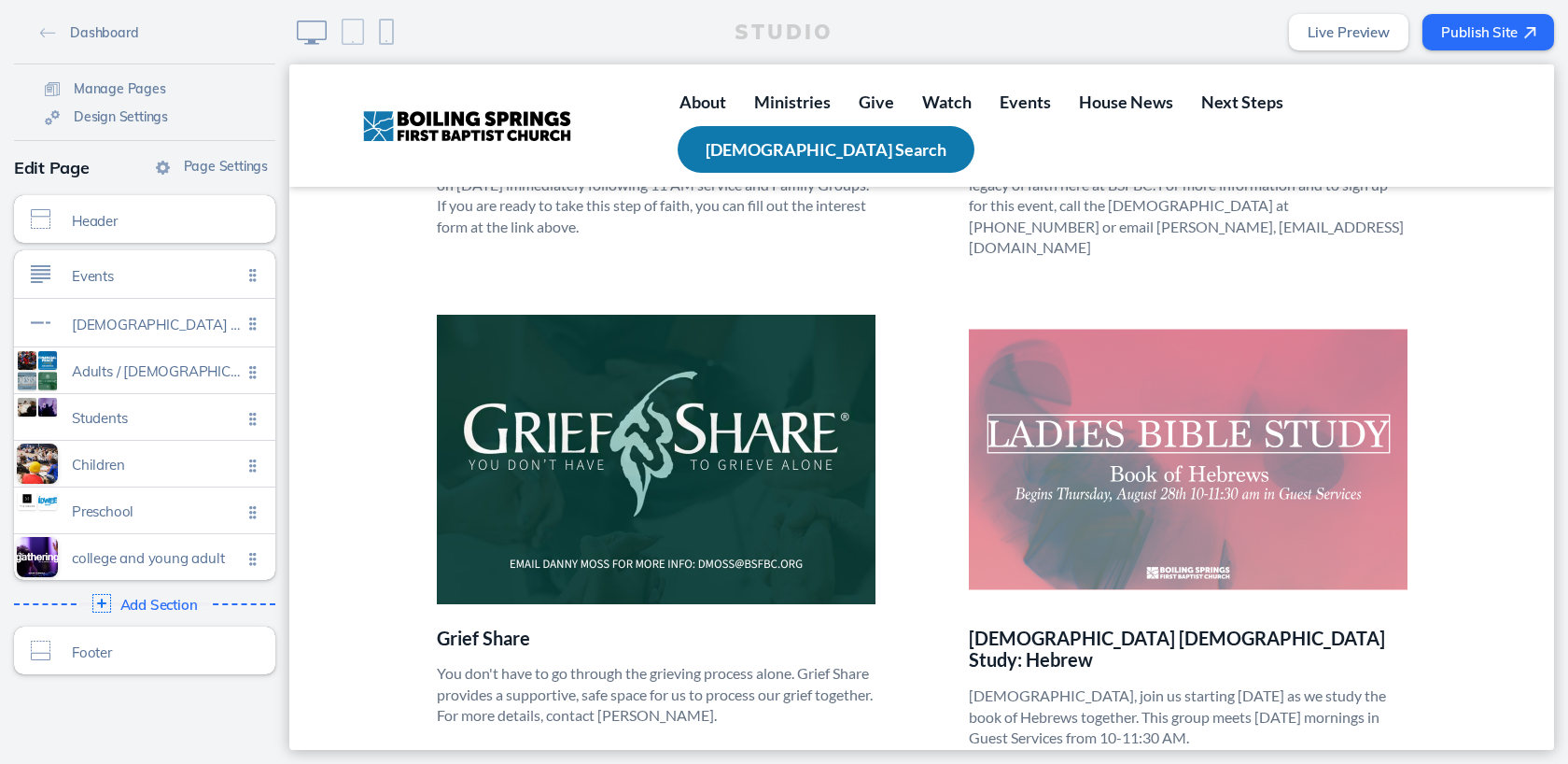
click at [1485, 27] on button "Publish Site" at bounding box center [1488, 32] width 132 height 37
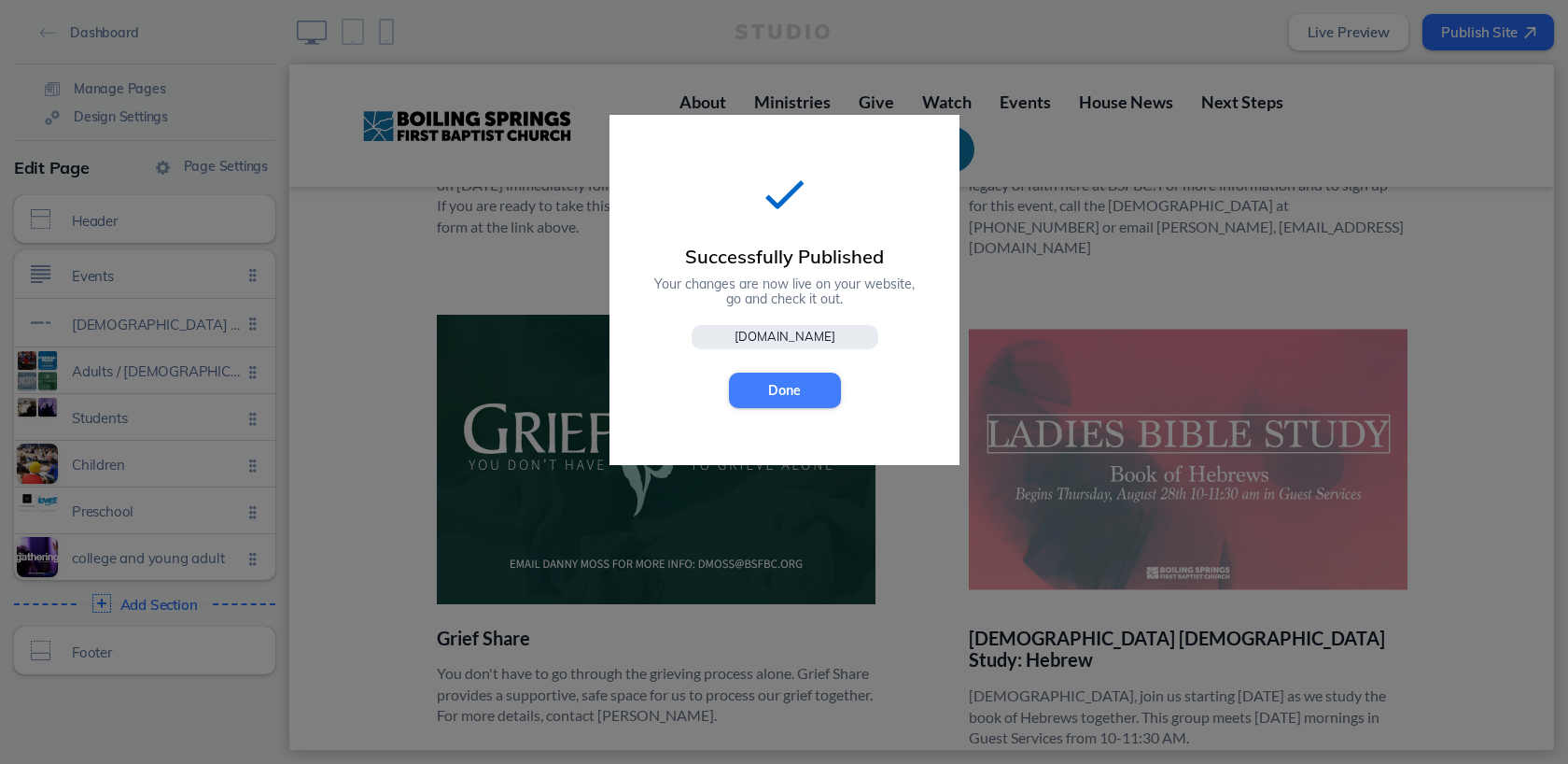
click at [788, 379] on button "Done" at bounding box center [784, 391] width 112 height 36
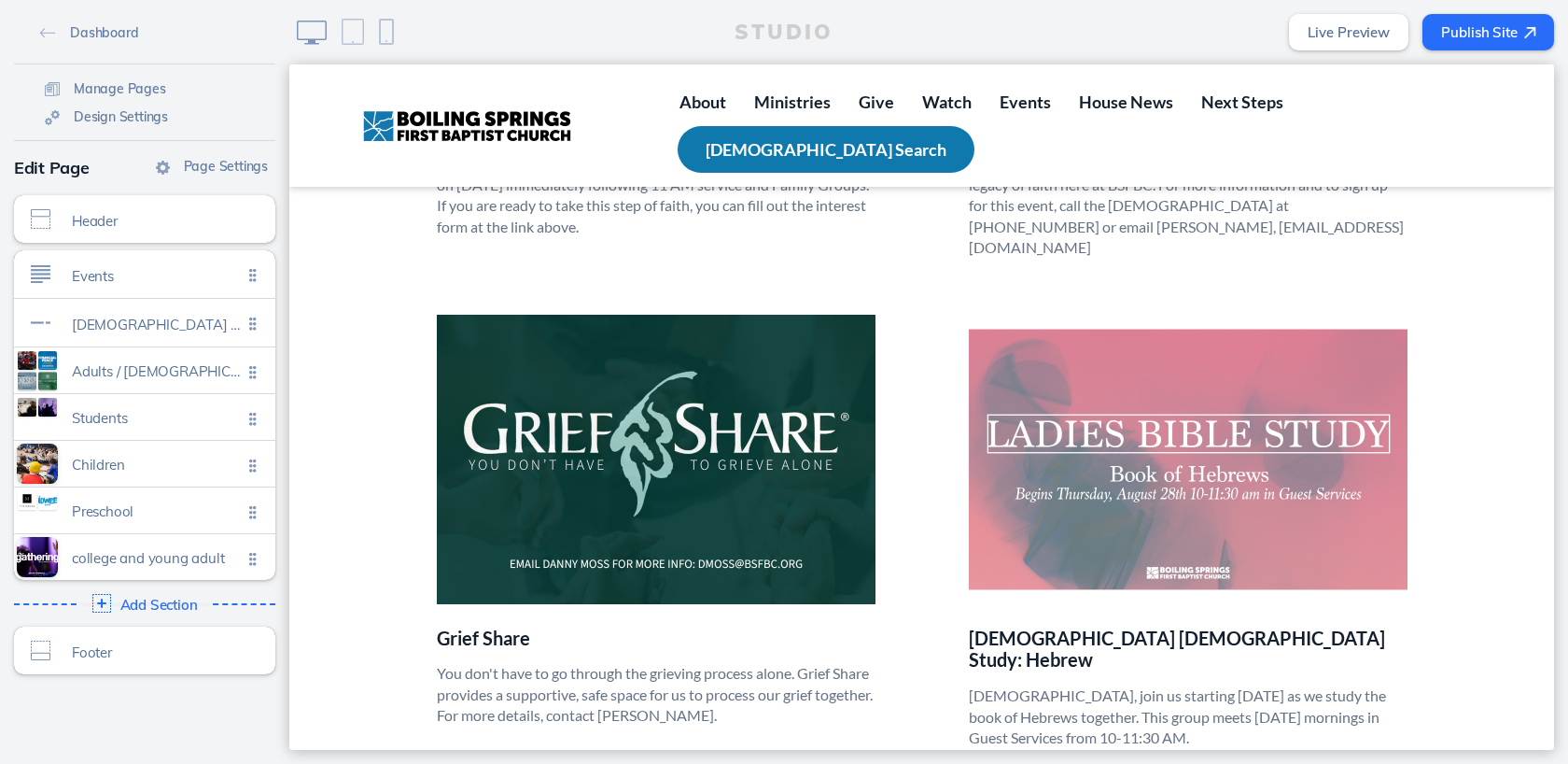
click at [1486, 35] on button "Publish Site" at bounding box center [1488, 32] width 132 height 37
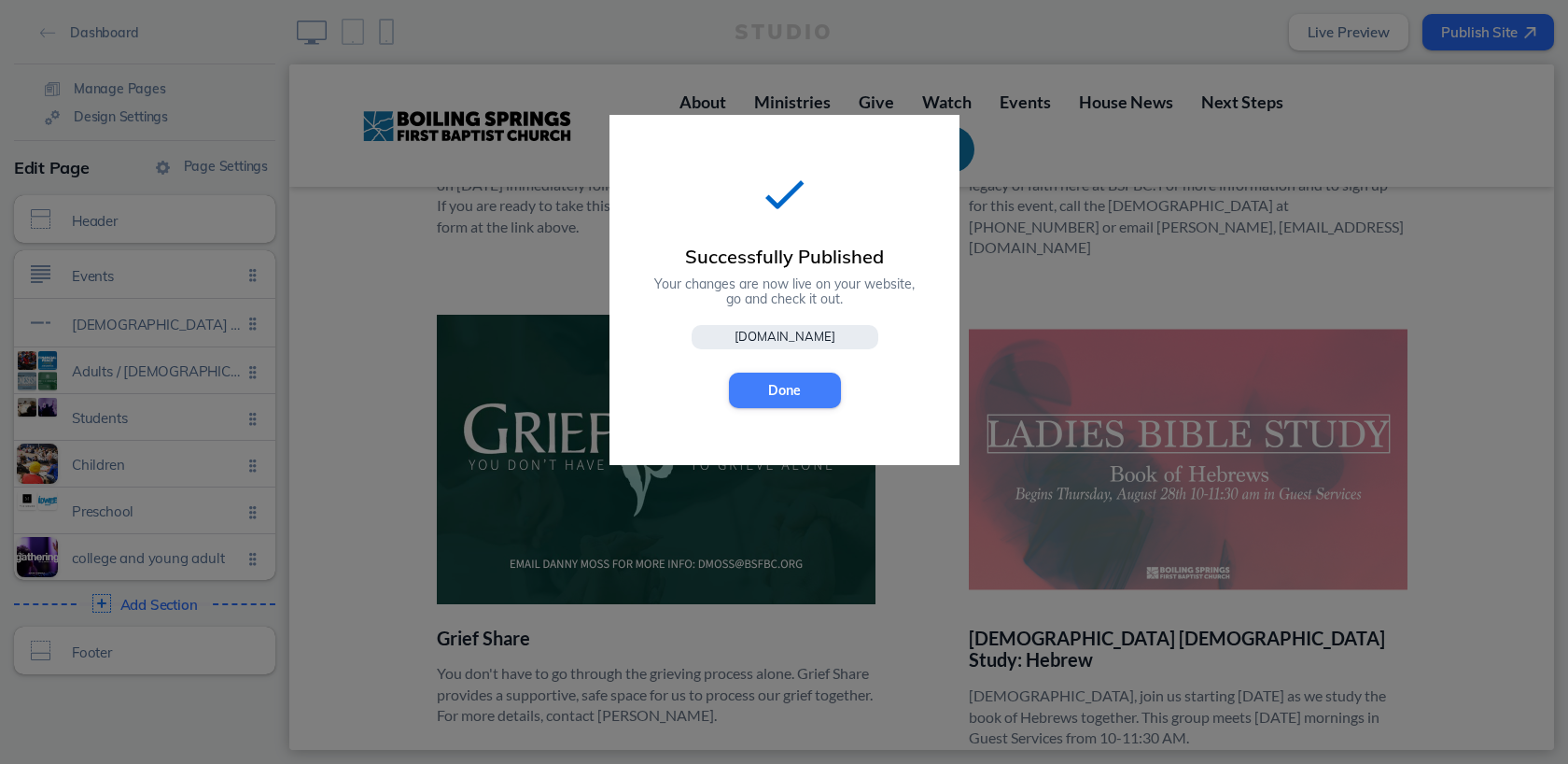
click at [759, 403] on button "Done" at bounding box center [784, 391] width 112 height 36
